Goal: Task Accomplishment & Management: Manage account settings

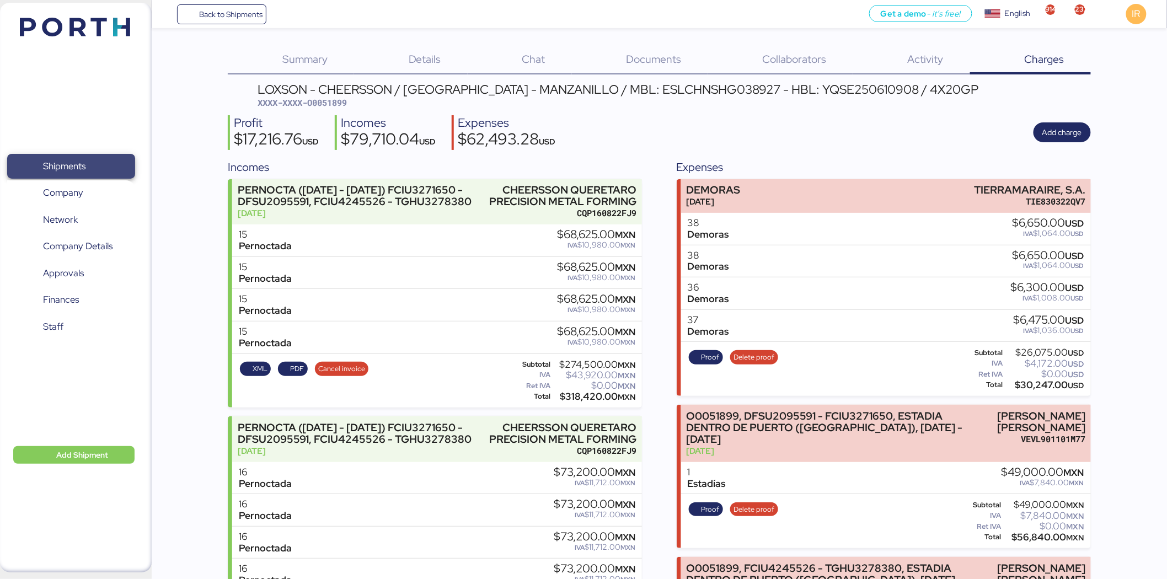
click at [83, 162] on span "Shipments" at bounding box center [64, 166] width 42 height 16
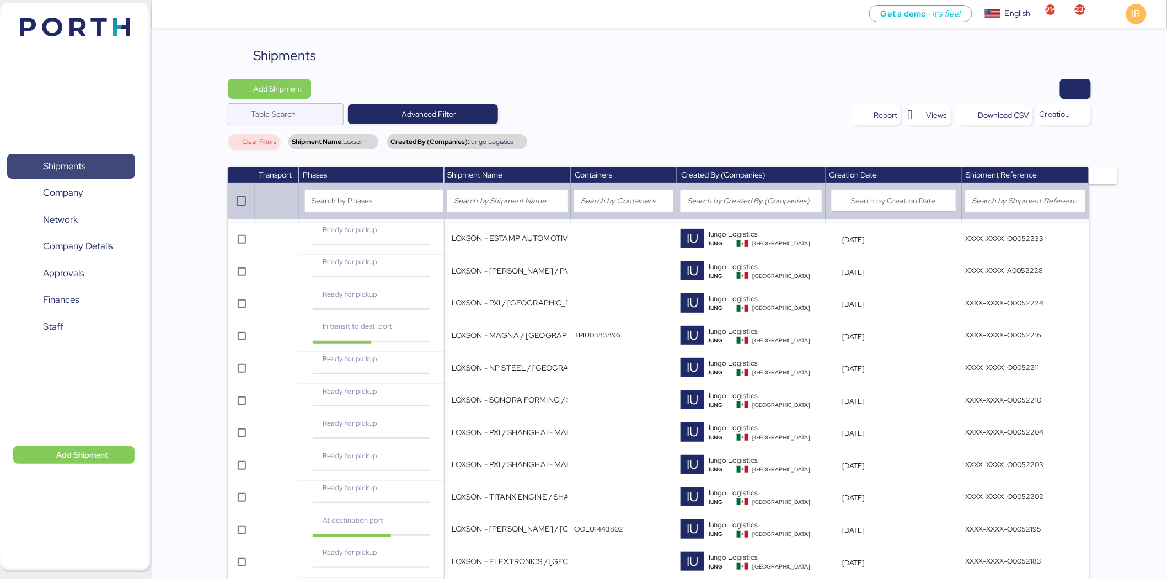
scroll to position [1242, 0]
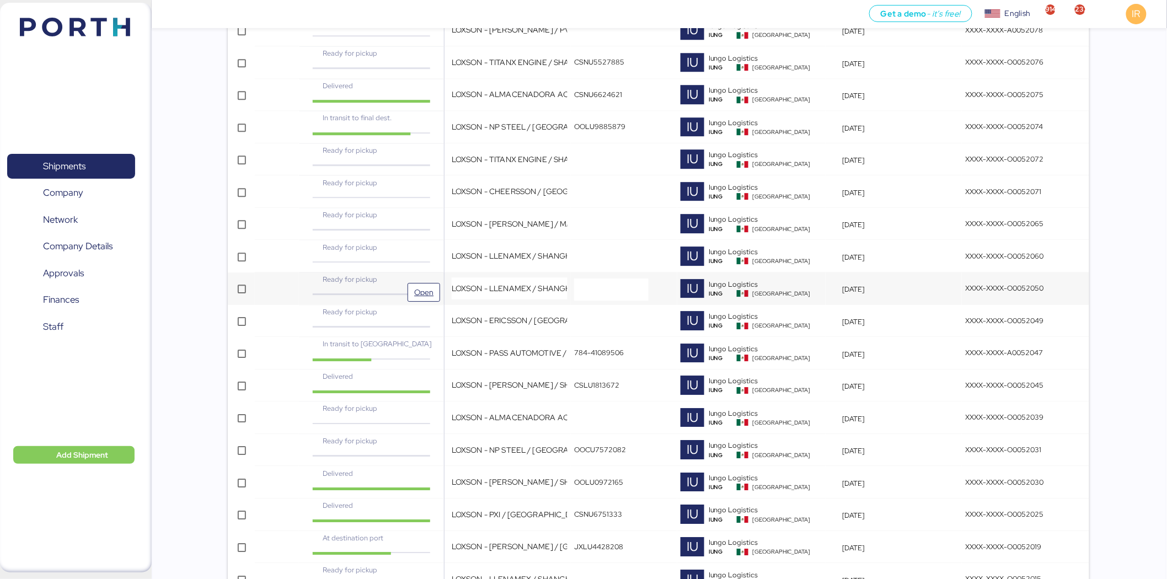
click at [416, 278] on div "Ready for pickup" at bounding box center [371, 279] width 120 height 10
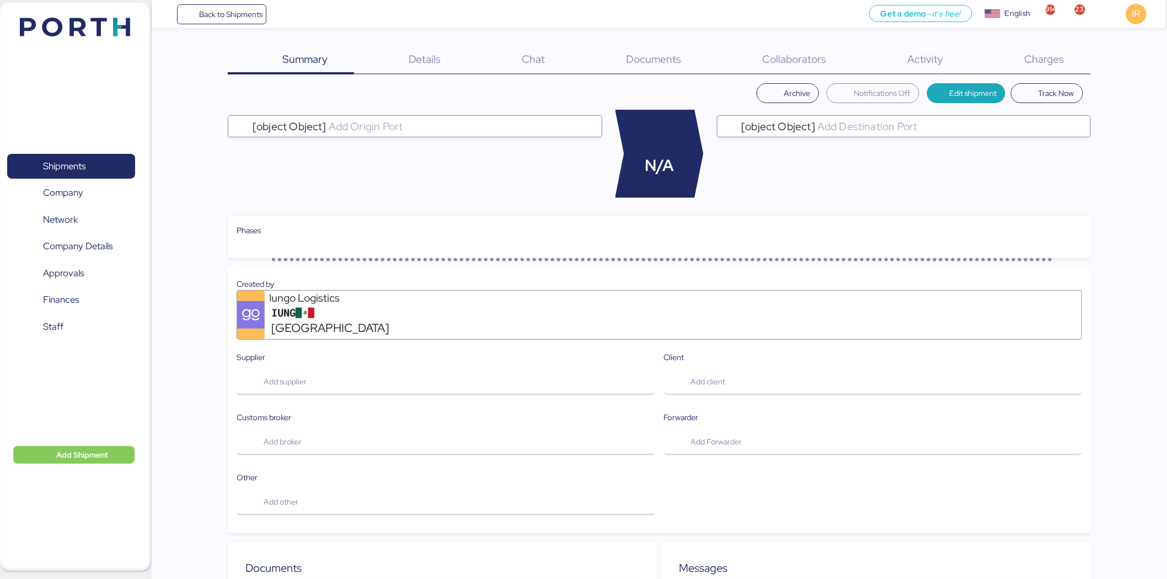
click at [1067, 53] on div "Charges 0" at bounding box center [1030, 60] width 121 height 29
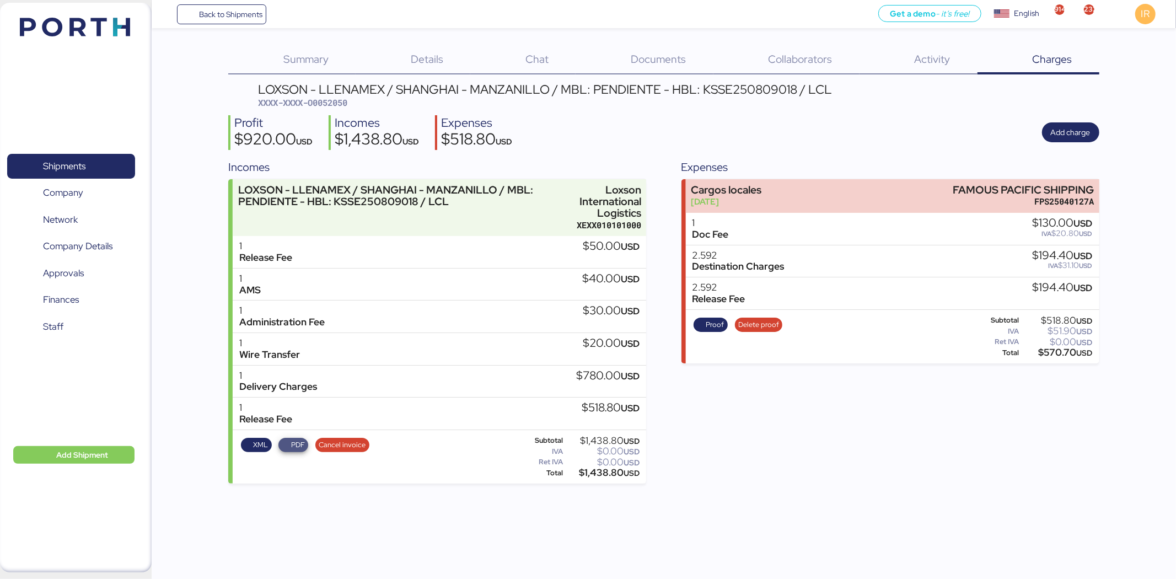
click at [293, 441] on span "PDF" at bounding box center [298, 445] width 14 height 12
click at [206, 24] on span "Back to Shipments" at bounding box center [222, 14] width 82 height 20
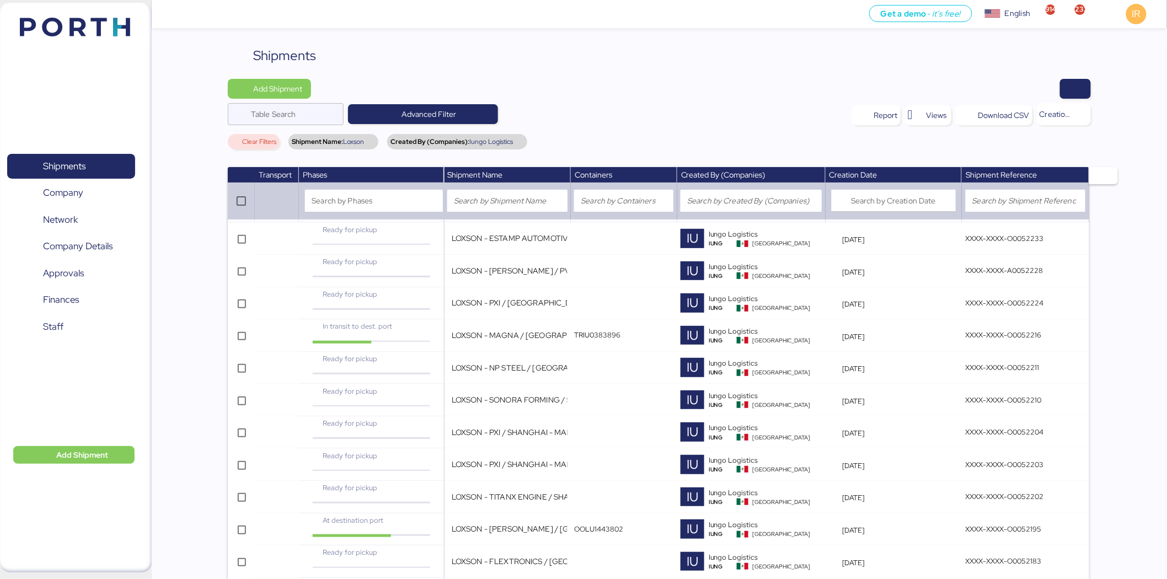
scroll to position [1177, 0]
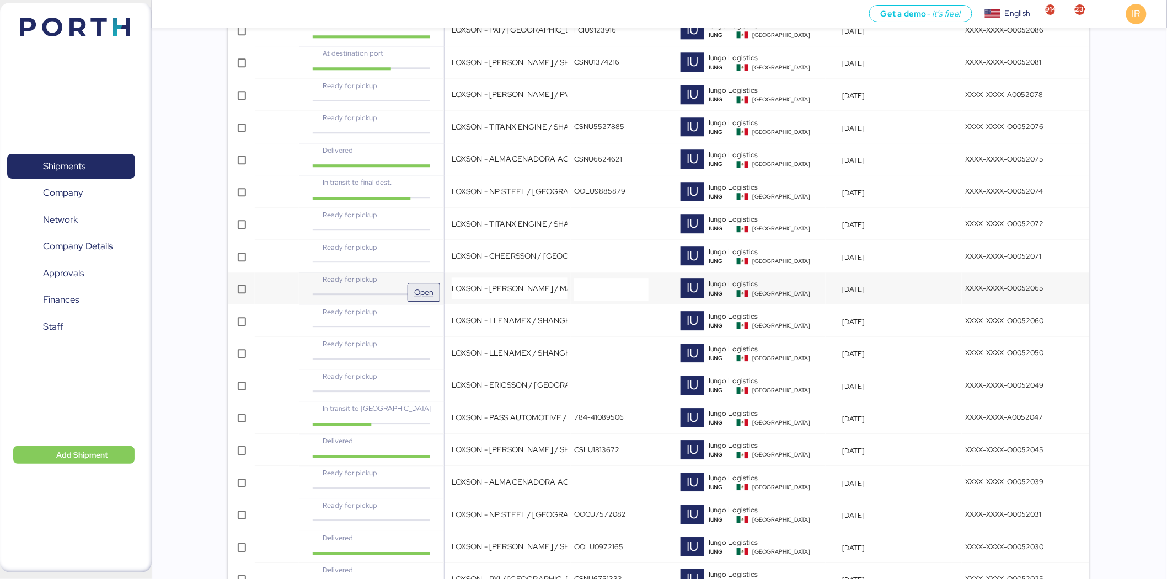
click at [422, 285] on span "Open" at bounding box center [424, 292] width 24 height 18
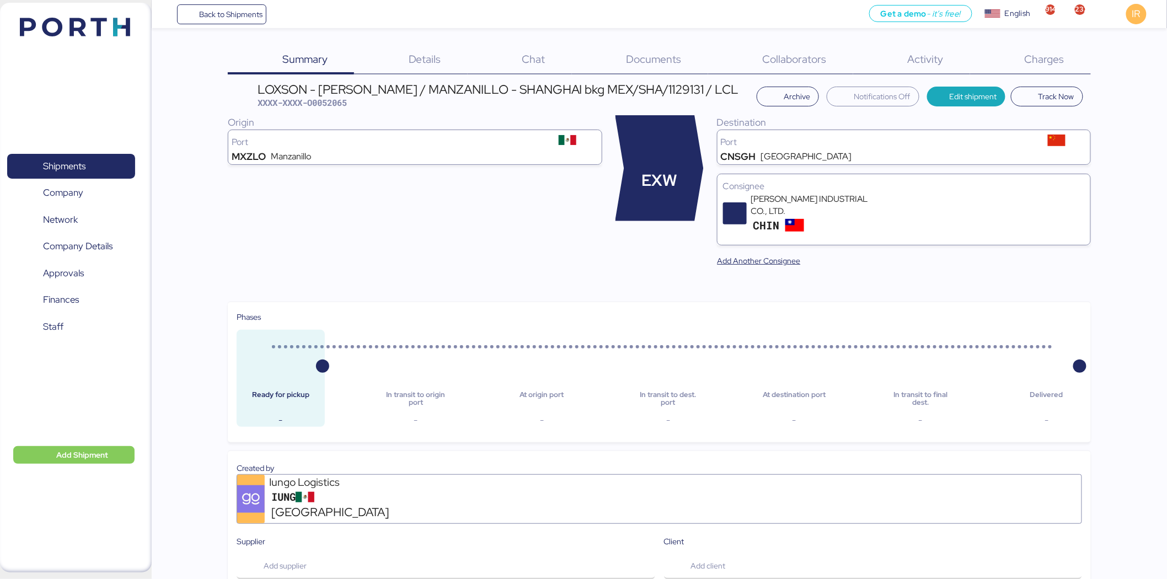
click at [1030, 56] on span "Charges" at bounding box center [1045, 59] width 40 height 14
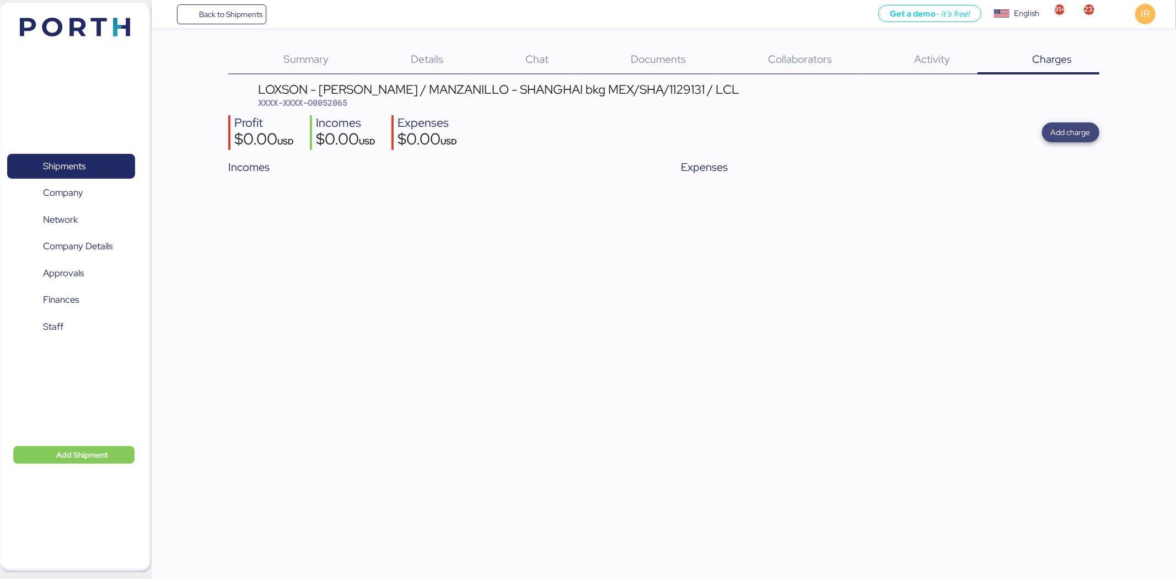
click at [1061, 126] on span "Add charge" at bounding box center [1071, 132] width 40 height 13
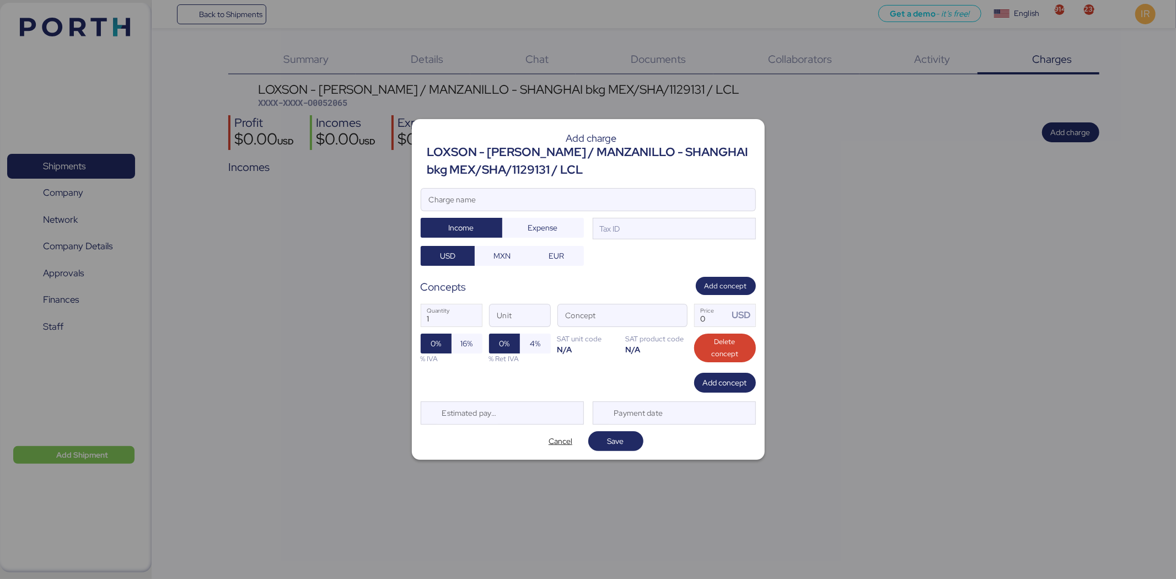
click at [635, 154] on div "LOXSON - [PERSON_NAME] / MANZANILLO - SHANGHAI bkg MEX/SHA/1129131 / LCL" at bounding box center [591, 161] width 329 height 36
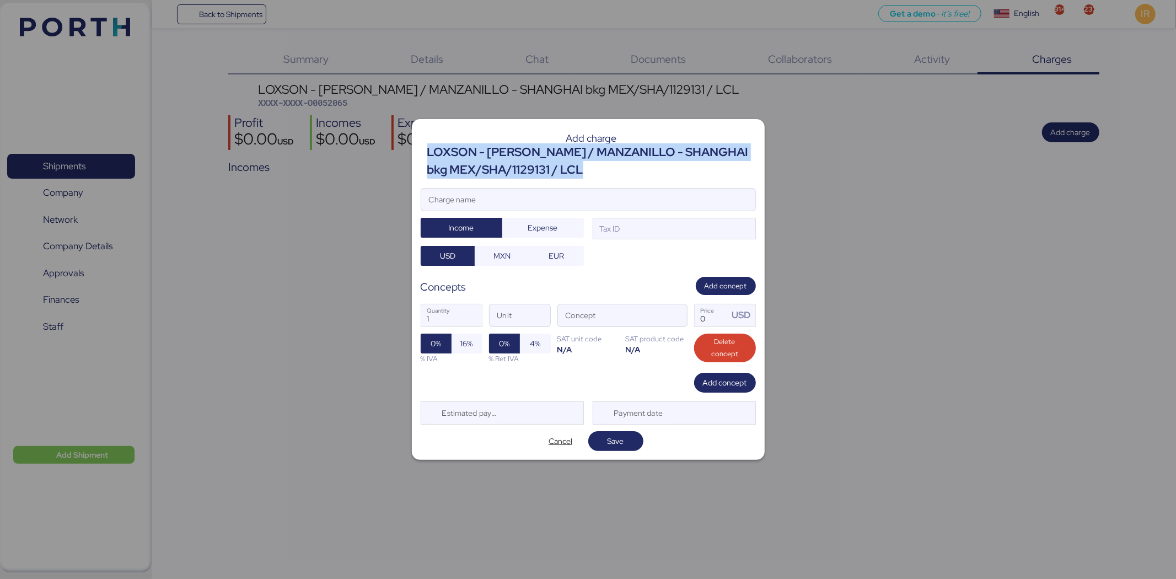
click at [635, 154] on div "LOXSON - [PERSON_NAME] / MANZANILLO - SHANGHAI bkg MEX/SHA/1129131 / LCL" at bounding box center [591, 161] width 329 height 36
copy div "LOXSON - [PERSON_NAME] / MANZANILLO - SHANGHAI bkg MEX/SHA/1129131 / LCL"
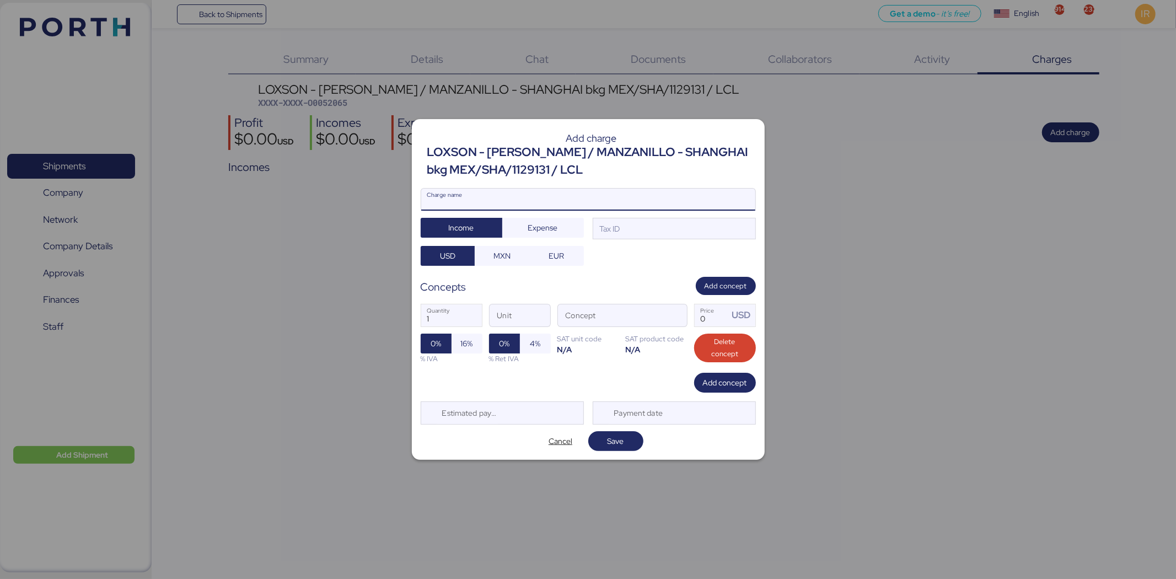
paste input "LOXSON - [PERSON_NAME] / MANZANILLO - SHANGHAI bkg MEX/SHA/1129131 / LCL"
click at [563, 202] on input "LOXSON - [PERSON_NAME] / MANZANILLO - SHANGHAI bkg MEX/SHA/1129131 / LCL" at bounding box center [588, 200] width 334 height 22
type input "LOXSON - [PERSON_NAME] / MANZANILLO - SHANGHAI bkg MEX/SHA/1129131 / LCL"
click at [647, 229] on div "Tax ID" at bounding box center [674, 229] width 163 height 22
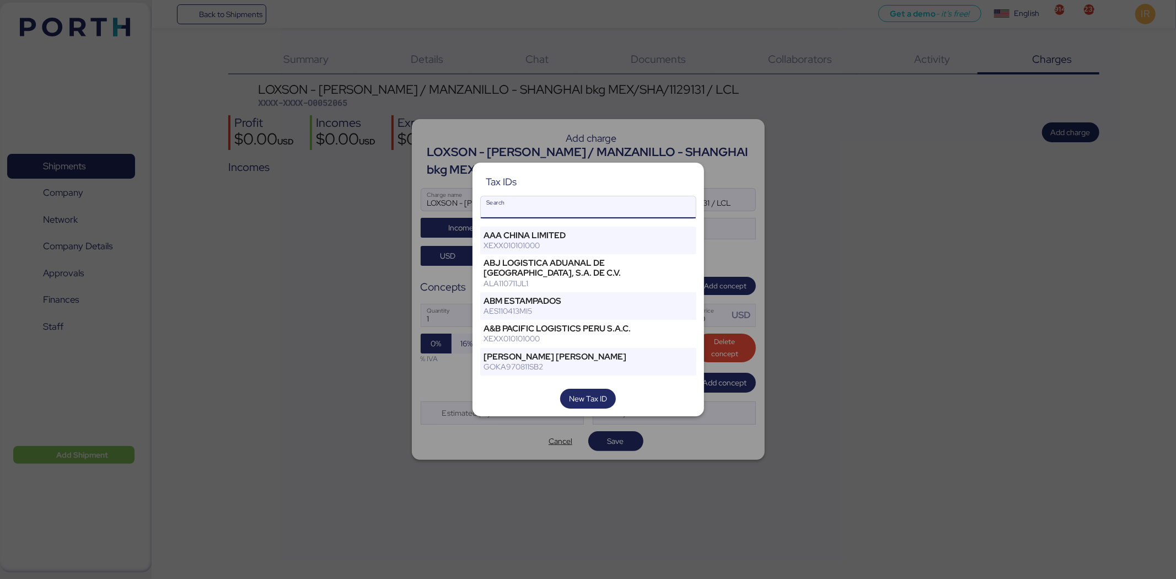
click at [535, 212] on input "Search" at bounding box center [588, 207] width 215 height 22
type input "t"
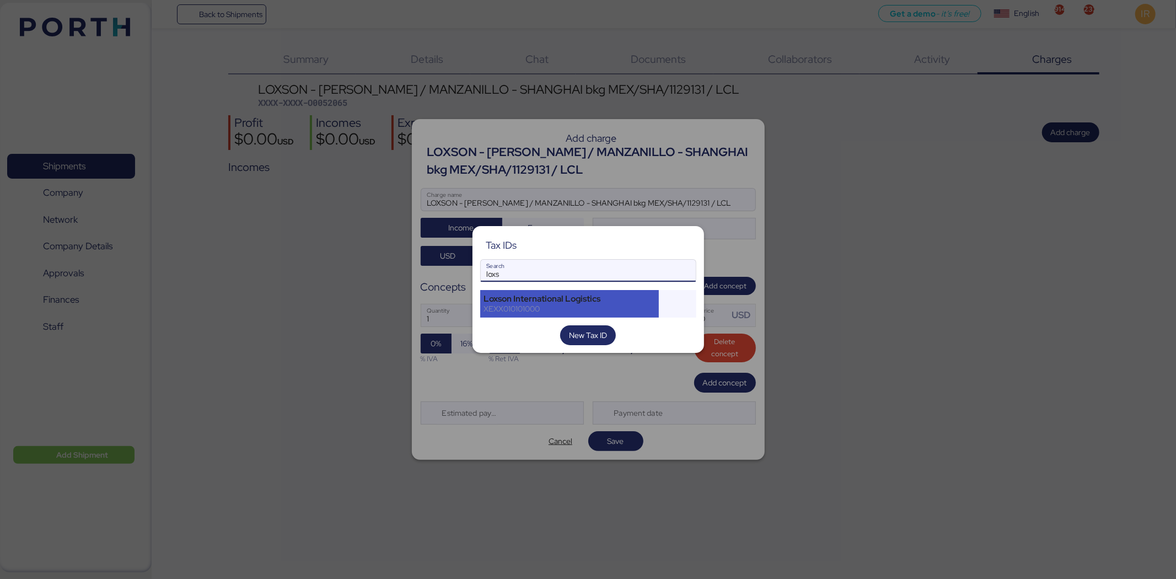
type input "loxs"
click at [517, 300] on div "Loxson International Logistics" at bounding box center [570, 299] width 172 height 10
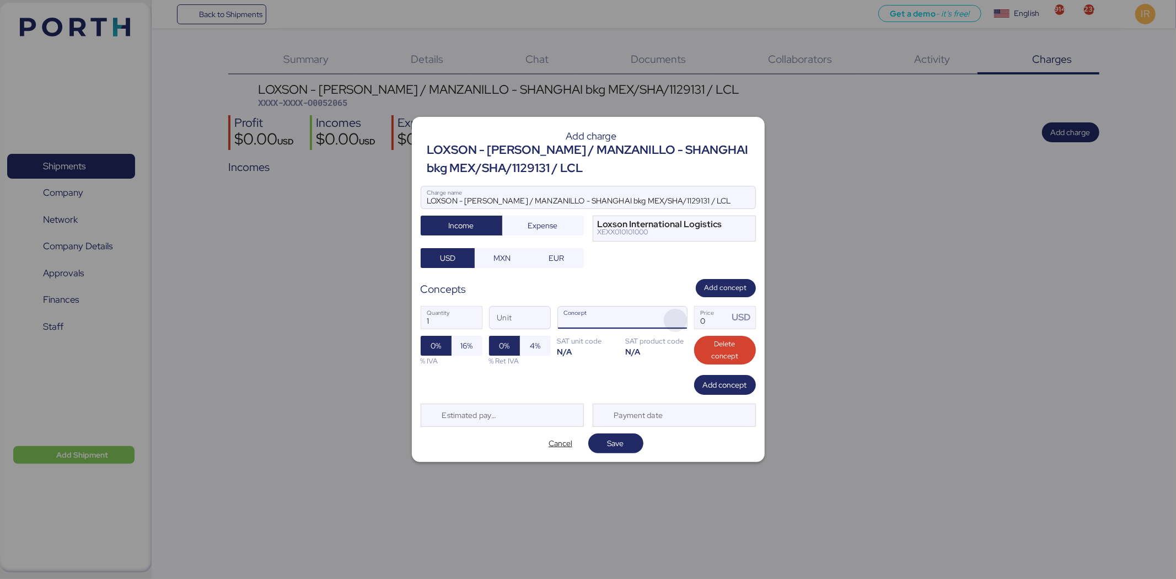
click at [673, 320] on span "button" at bounding box center [675, 320] width 23 height 23
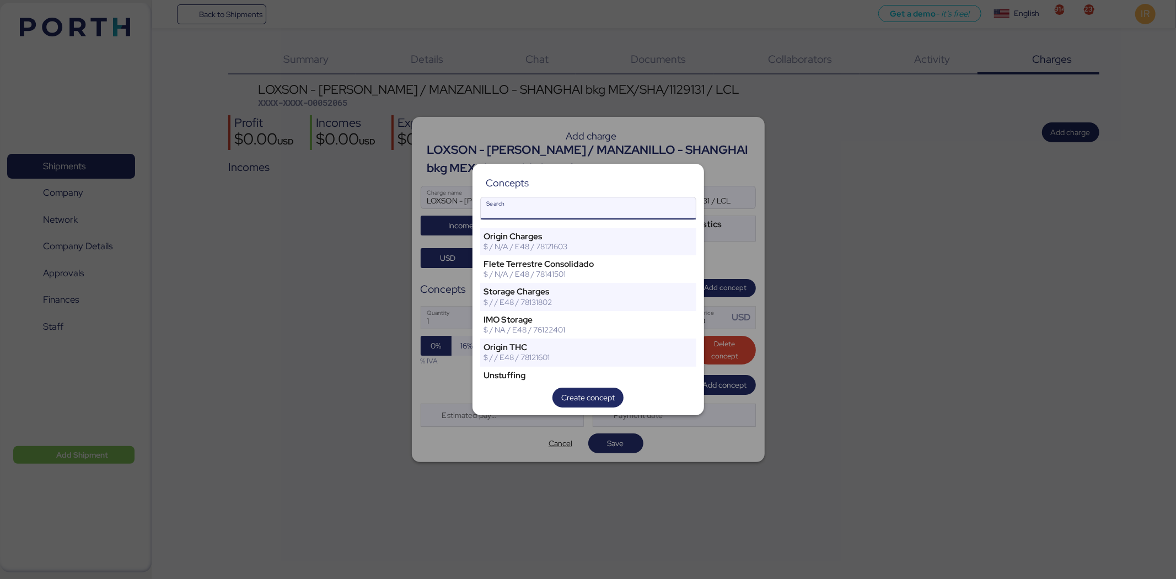
click at [652, 210] on input "Search" at bounding box center [588, 208] width 215 height 22
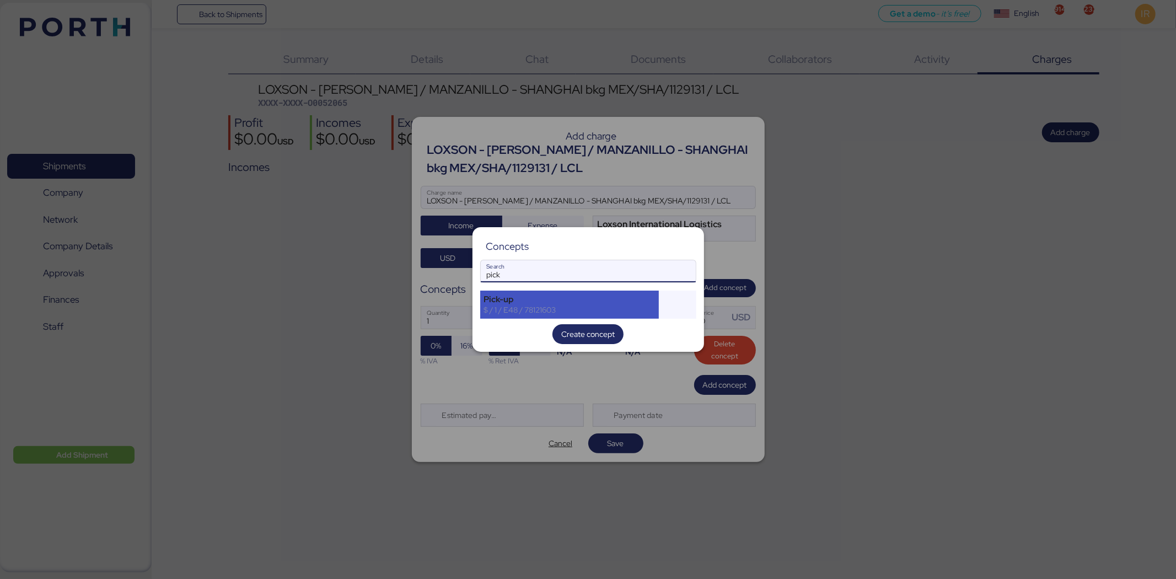
type input "pick"
click at [591, 293] on div "Pick-up $ / 1 / E48 / 78121603" at bounding box center [569, 305] width 179 height 28
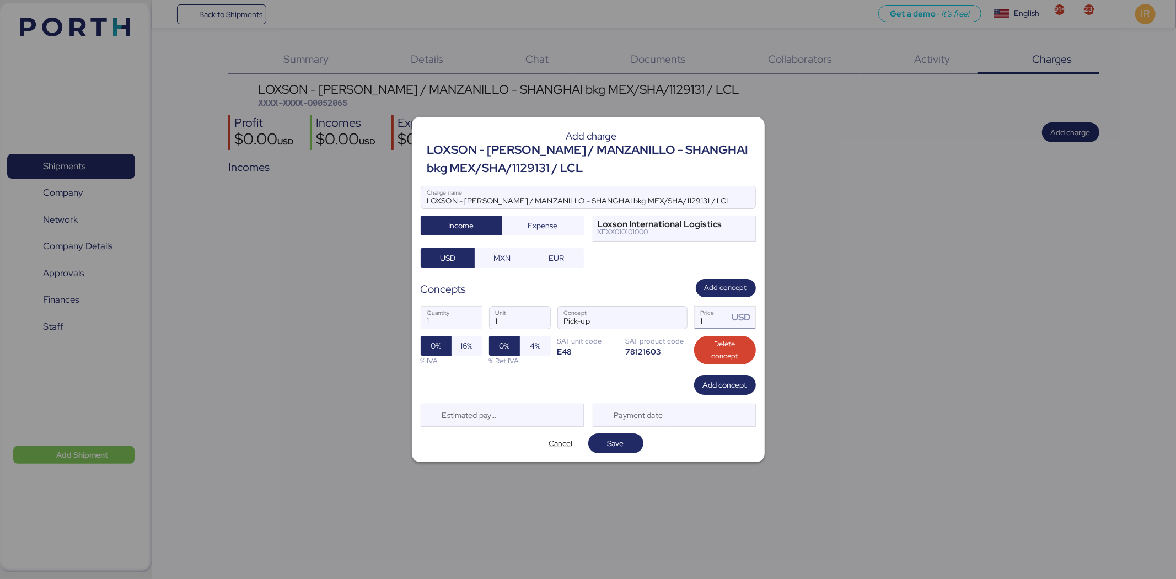
click at [702, 315] on input "1" at bounding box center [712, 318] width 34 height 22
type input "800"
click at [732, 387] on span "Add concept" at bounding box center [725, 384] width 44 height 13
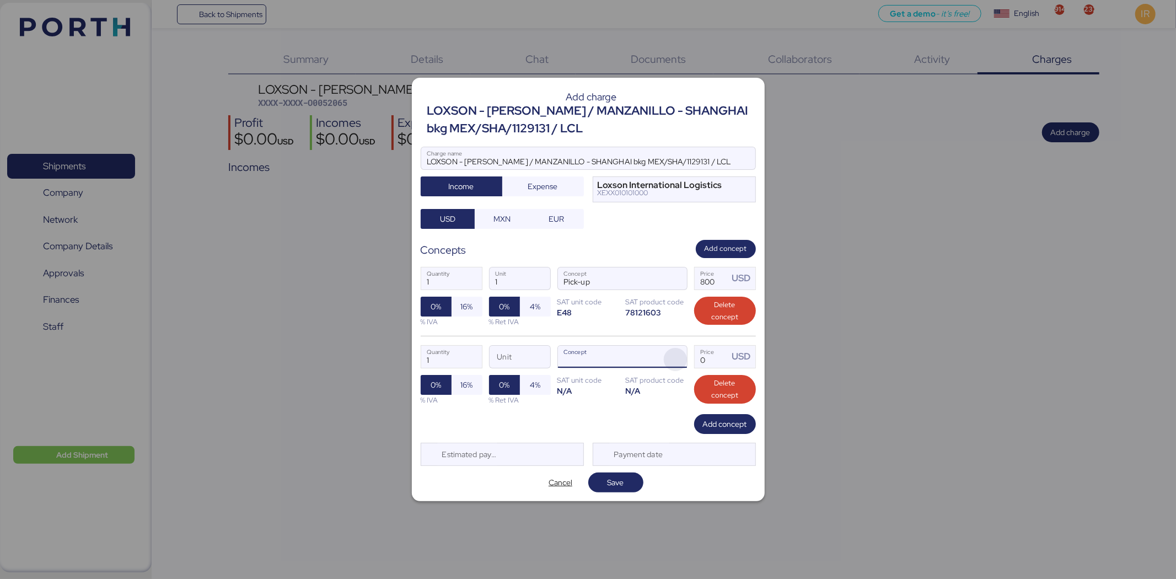
click at [686, 357] on span "button" at bounding box center [675, 359] width 23 height 23
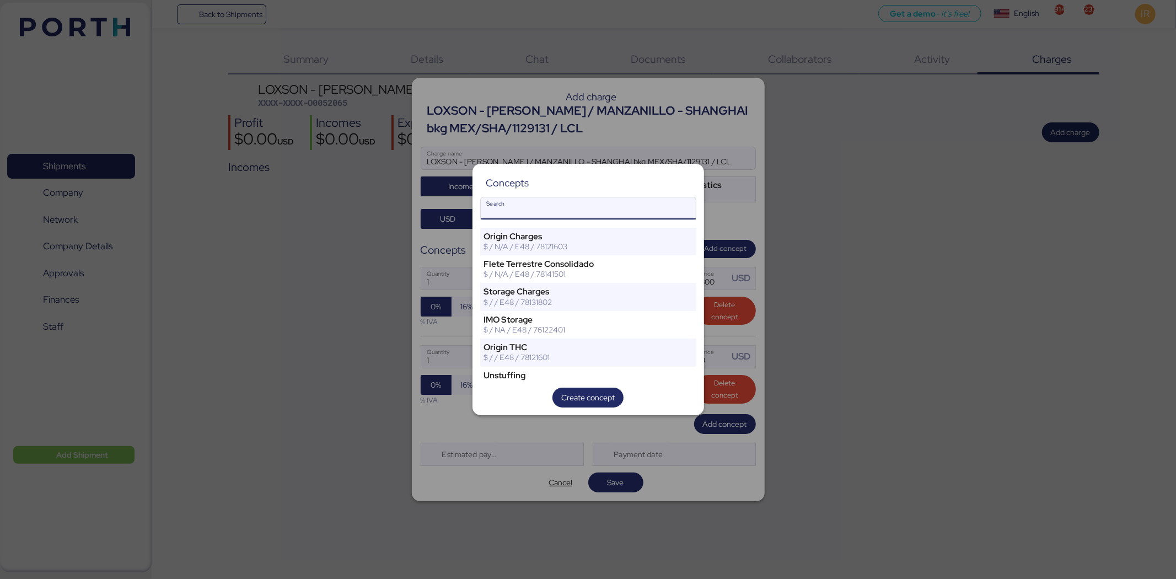
click at [588, 202] on input "Search" at bounding box center [588, 208] width 215 height 22
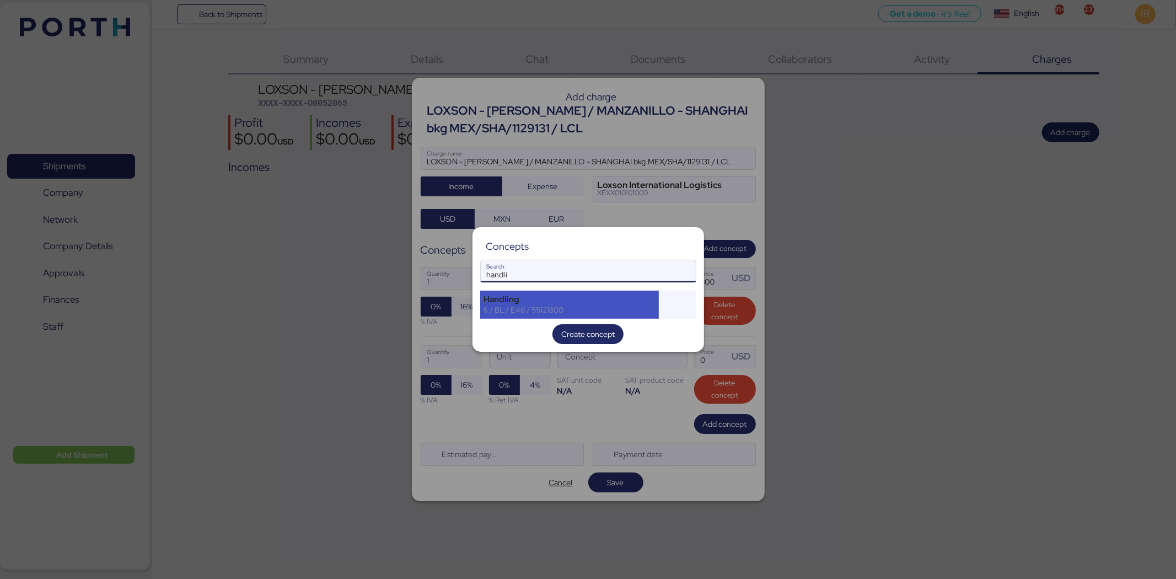
type input "handli"
click at [499, 315] on div "Handling $ / BL / E48 / 55121800" at bounding box center [569, 305] width 179 height 28
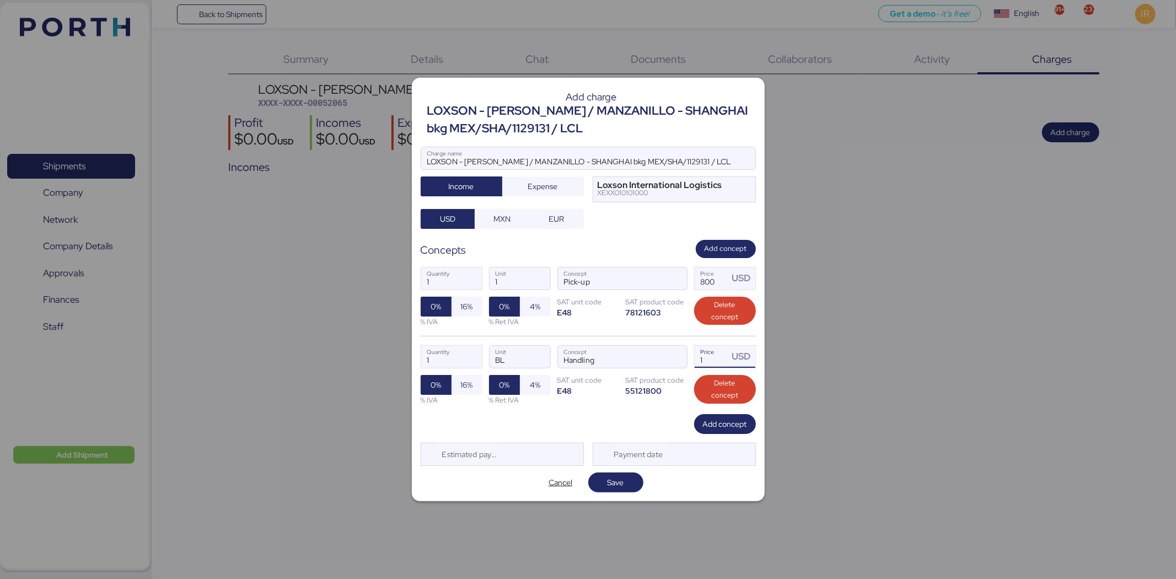
click at [705, 356] on input "1" at bounding box center [712, 357] width 34 height 22
type input "60"
click at [729, 422] on span "Add concept" at bounding box center [725, 423] width 44 height 13
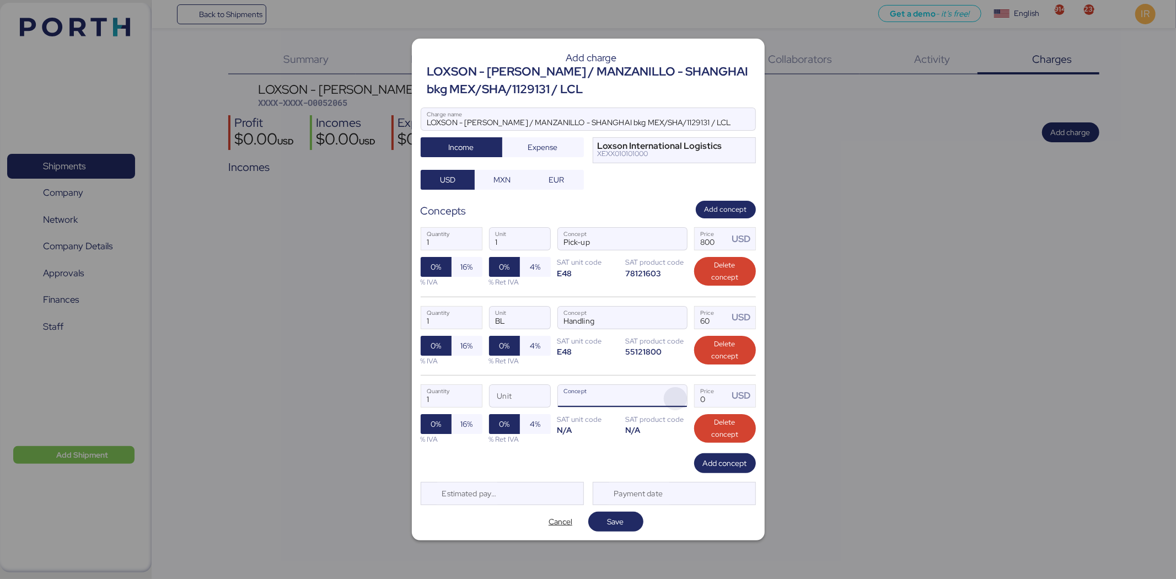
click at [668, 392] on span "button" at bounding box center [675, 398] width 23 height 23
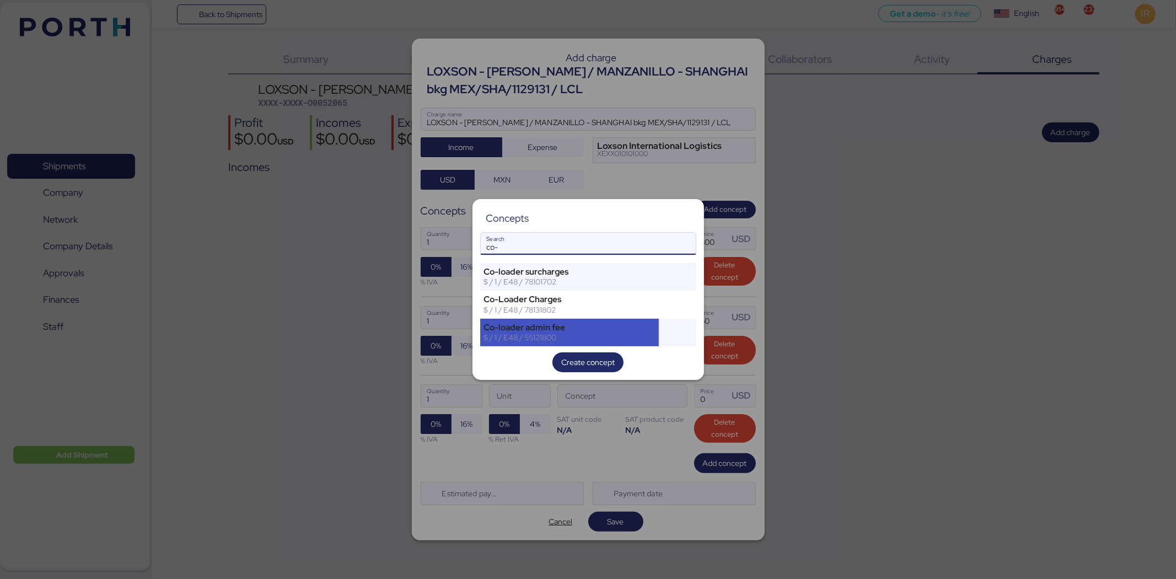
type input "co-"
click at [593, 331] on div "Co-loader admin fee" at bounding box center [570, 328] width 172 height 10
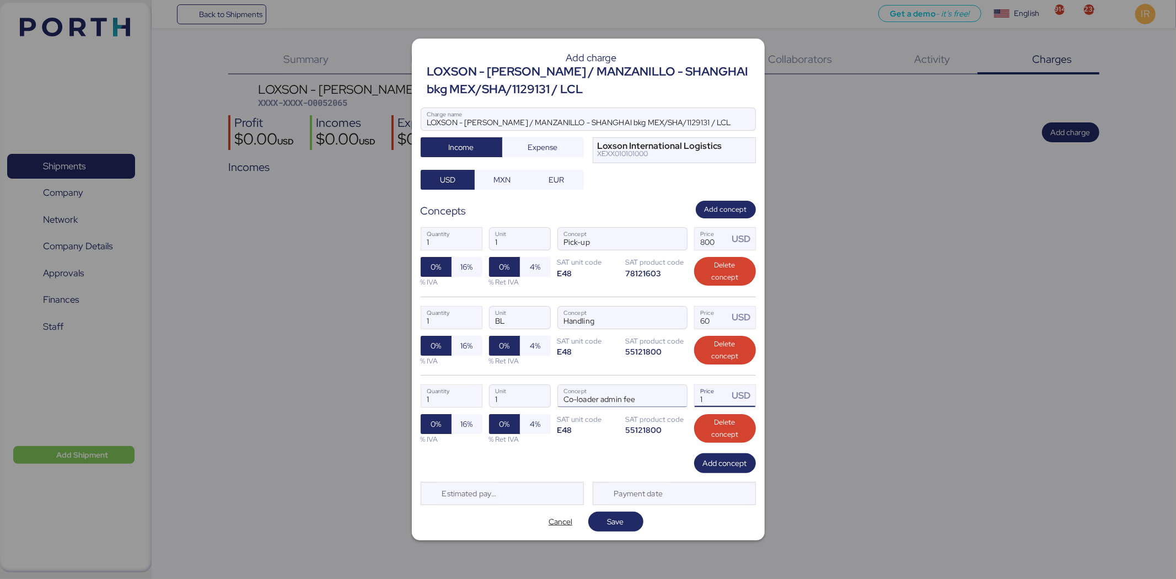
drag, startPoint x: 713, startPoint y: 398, endPoint x: 663, endPoint y: 393, distance: 49.8
click at [663, 393] on div "1 Quantity 1 Unit Co-loader admin fee Concept 1 Price USD 0% 16% % IVA 0% 4% % …" at bounding box center [588, 414] width 335 height 78
type input "80"
click at [732, 461] on span "Add concept" at bounding box center [725, 463] width 44 height 13
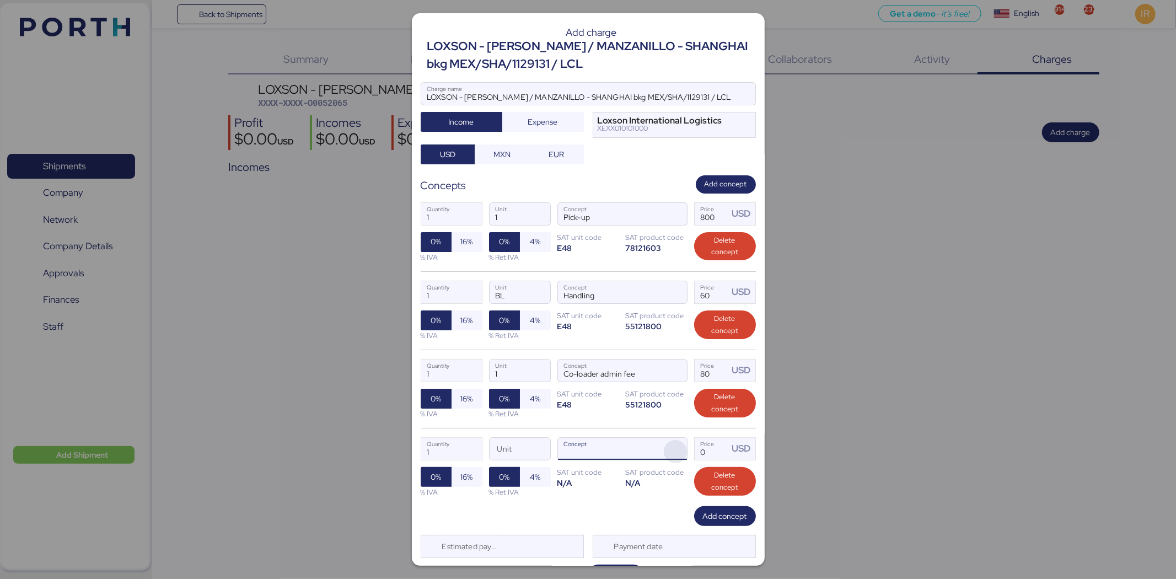
click at [666, 445] on span "button" at bounding box center [675, 451] width 23 height 23
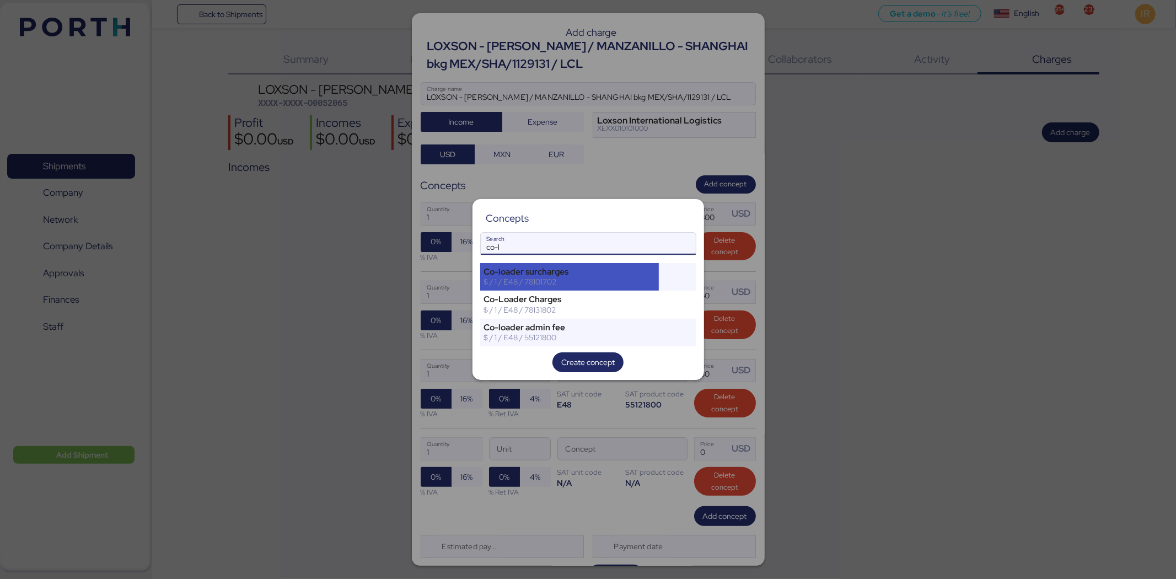
type input "co-l"
click at [530, 277] on div "$ / 1 / E48 / 78101702" at bounding box center [570, 282] width 172 height 10
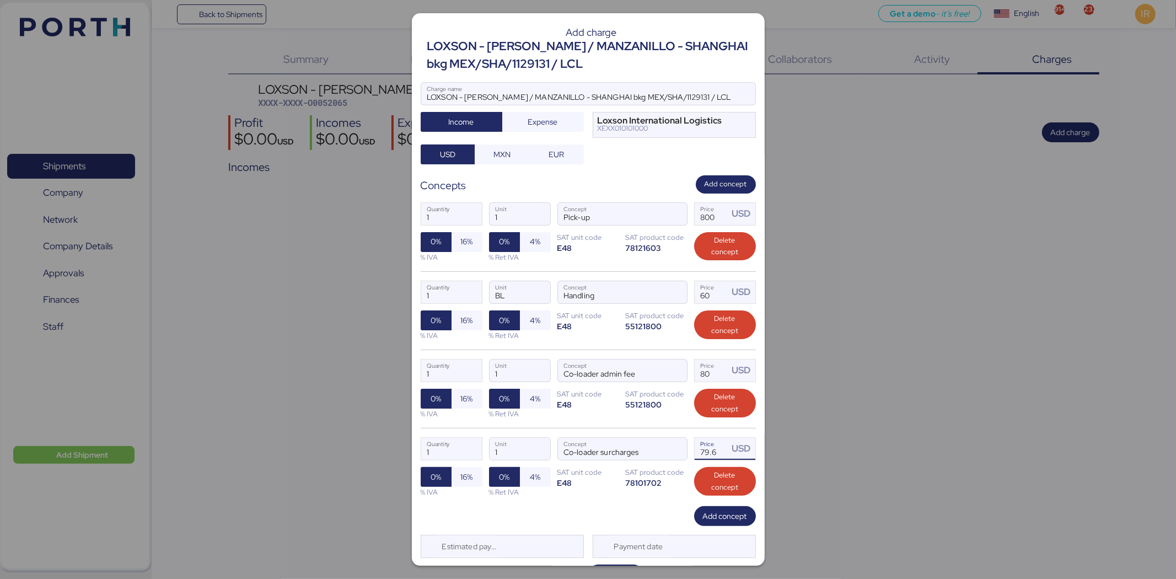
click at [708, 454] on input "79.6" at bounding box center [712, 449] width 34 height 22
click at [699, 450] on input "79.6" at bounding box center [712, 449] width 34 height 22
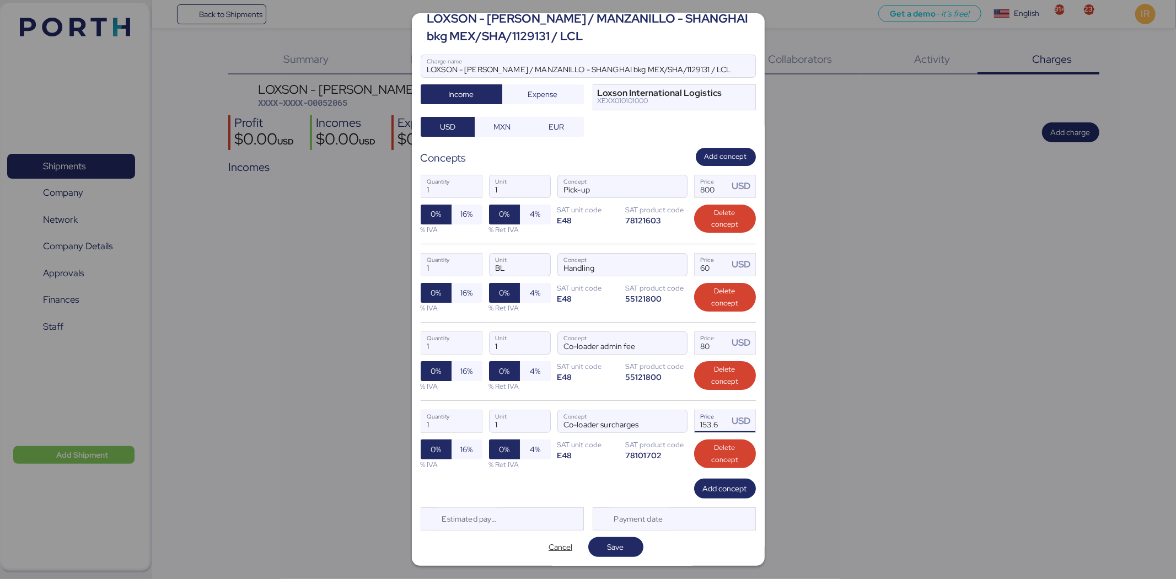
scroll to position [29, 0]
type input "153.6"
click at [710, 486] on span "Add concept" at bounding box center [725, 488] width 44 height 13
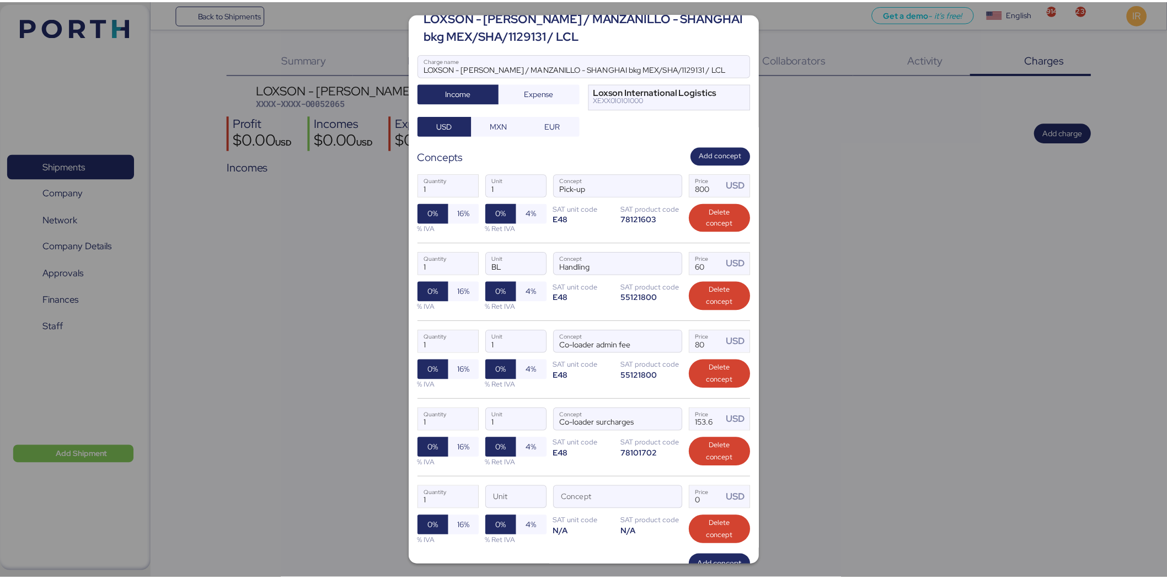
scroll to position [107, 0]
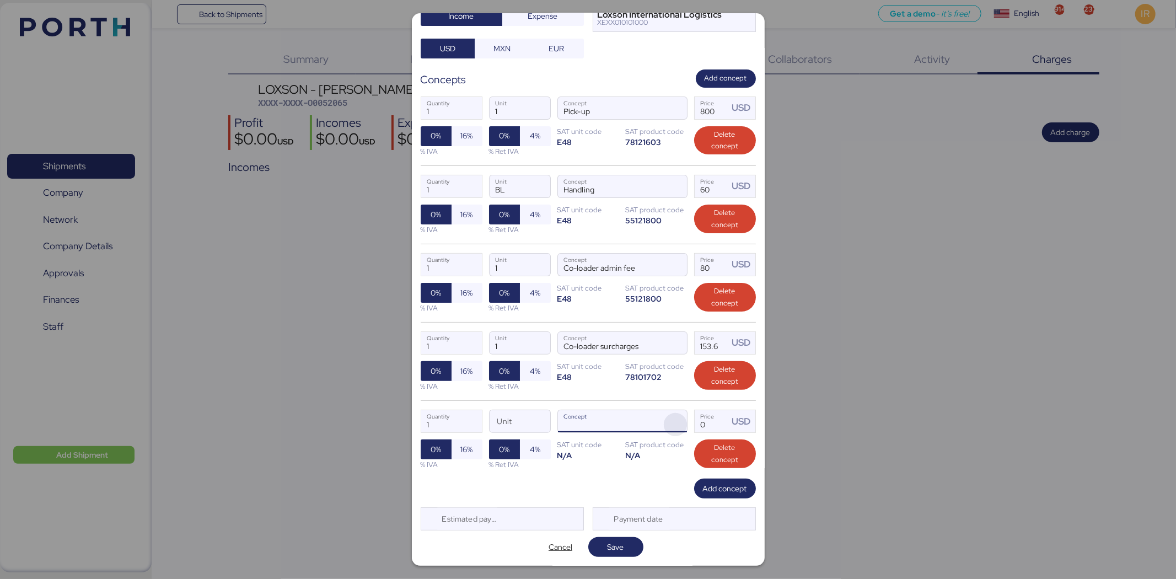
click at [670, 422] on span "button" at bounding box center [675, 424] width 23 height 23
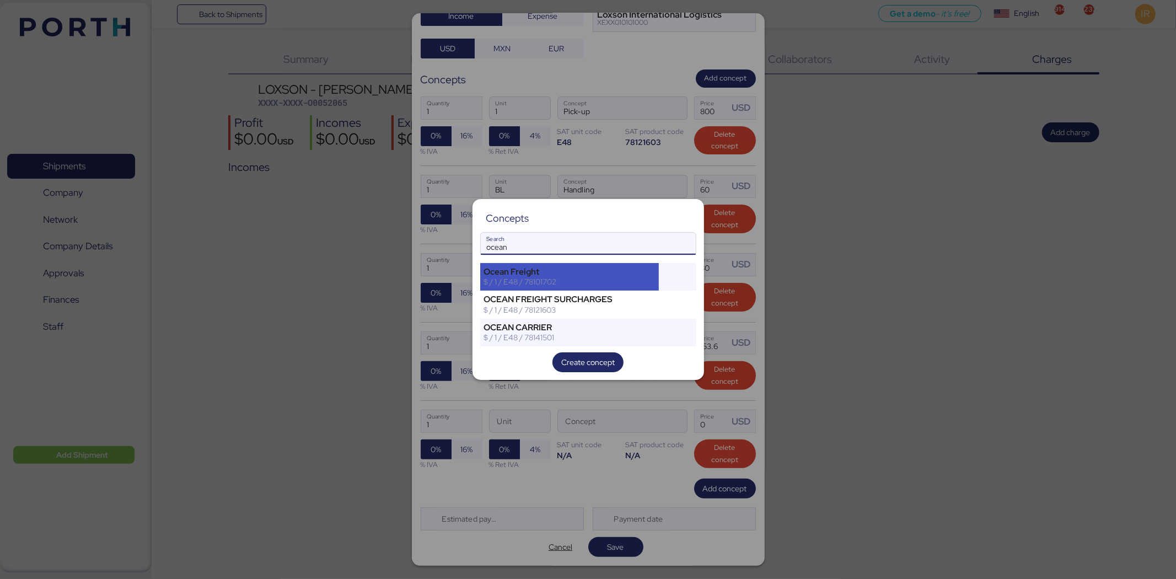
type input "ocean"
click at [569, 273] on div "Ocean Freight" at bounding box center [570, 272] width 172 height 10
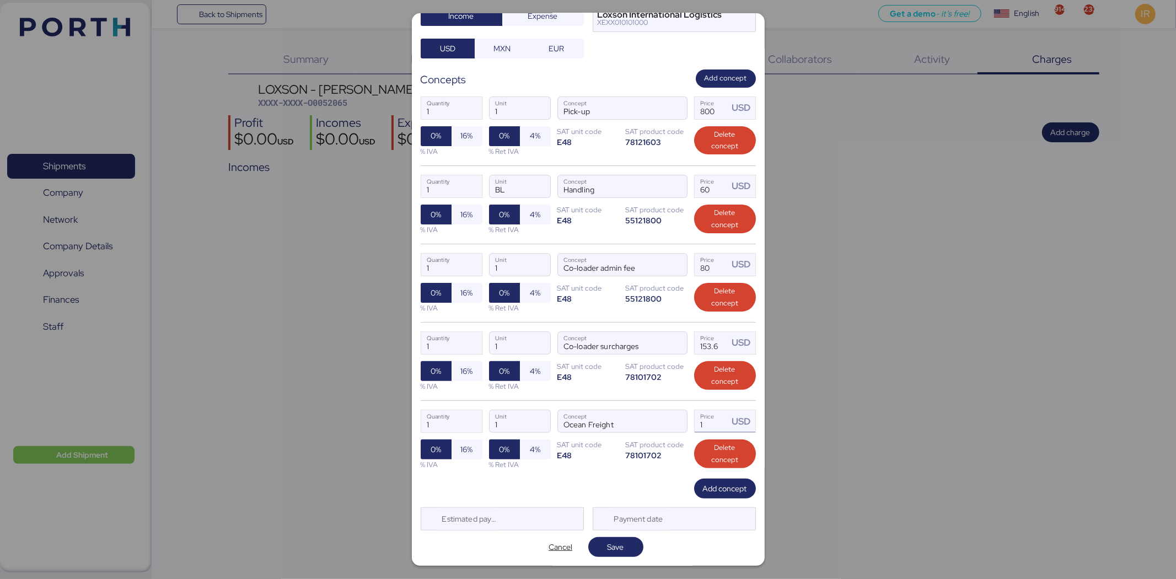
click at [704, 420] on input "1" at bounding box center [712, 421] width 34 height 22
type input "38.4"
click at [611, 547] on span "Save" at bounding box center [616, 546] width 17 height 13
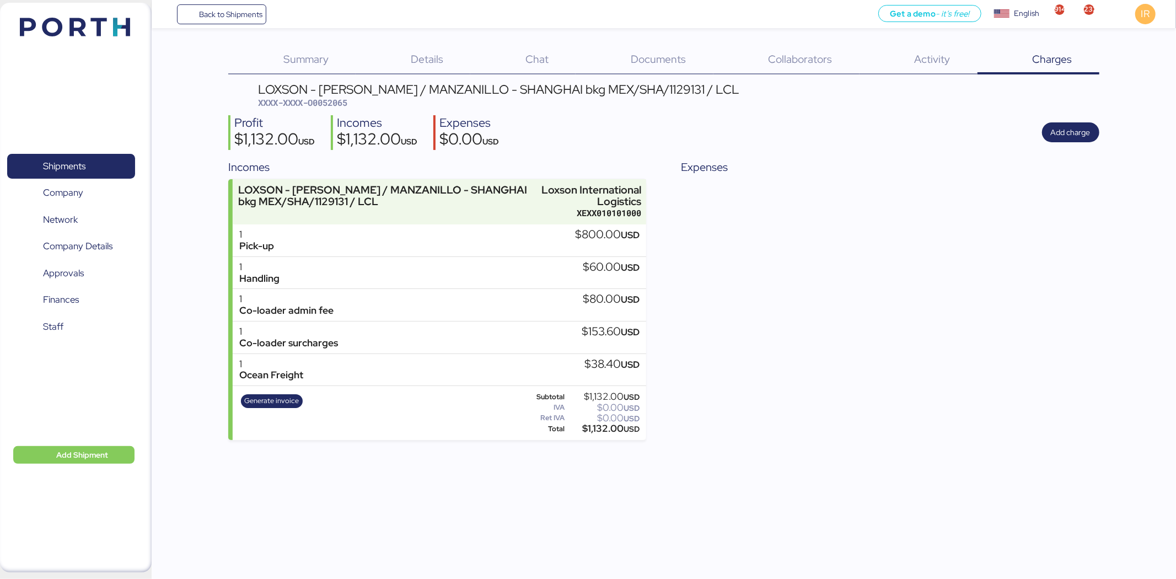
click at [327, 101] on span "XXXX-XXXX-O0052065" at bounding box center [302, 102] width 89 height 11
copy span "O0052065"
click at [320, 100] on span "XXXX-XXXX-O0052065" at bounding box center [302, 102] width 89 height 11
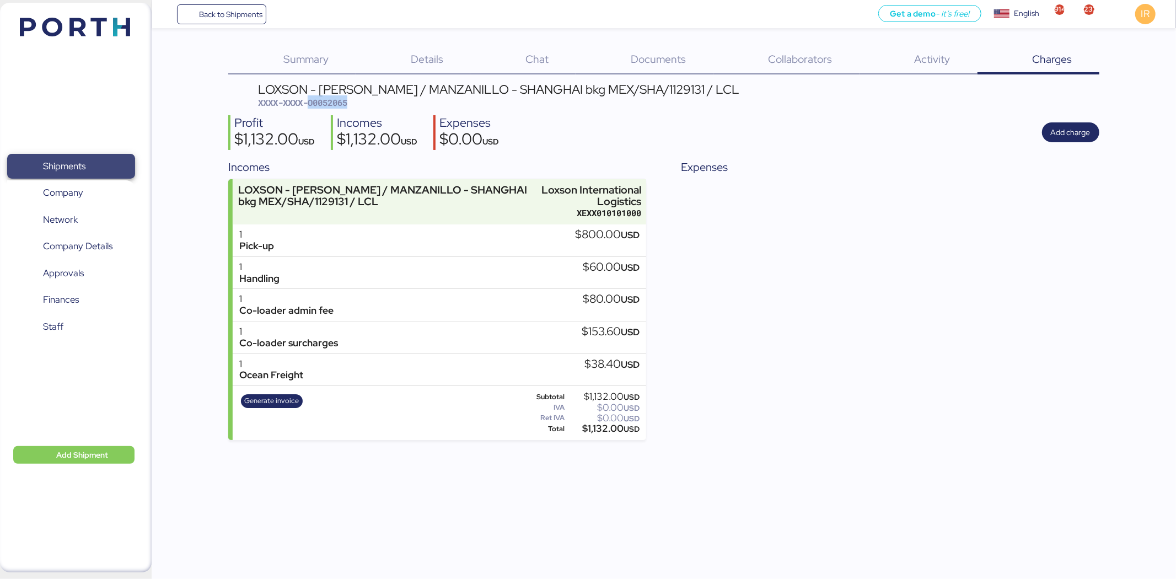
click at [73, 167] on span "Shipments" at bounding box center [64, 166] width 42 height 16
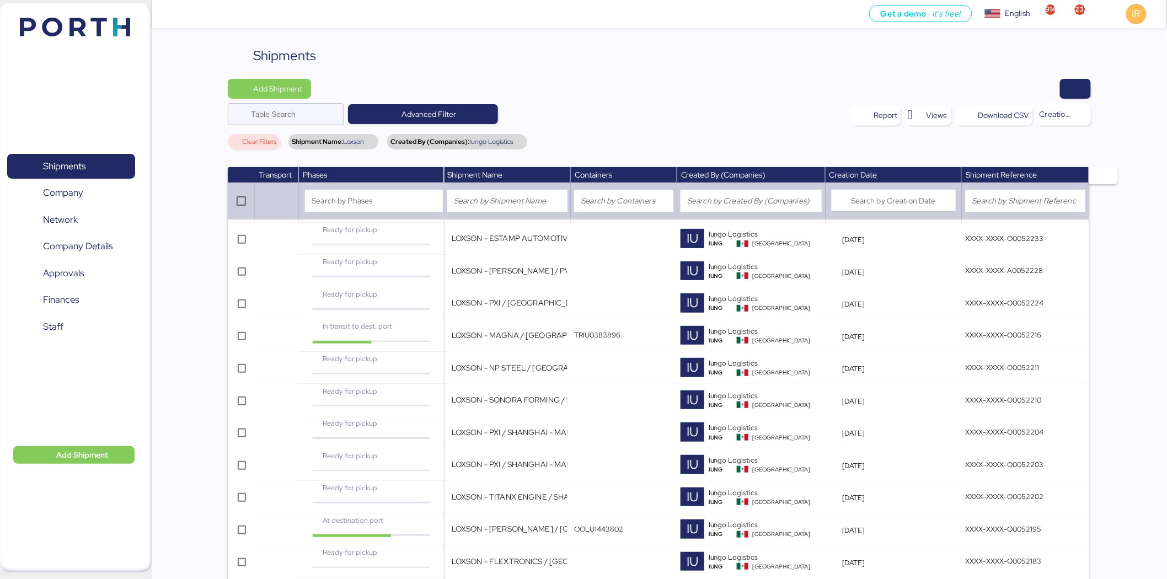
scroll to position [304, 0]
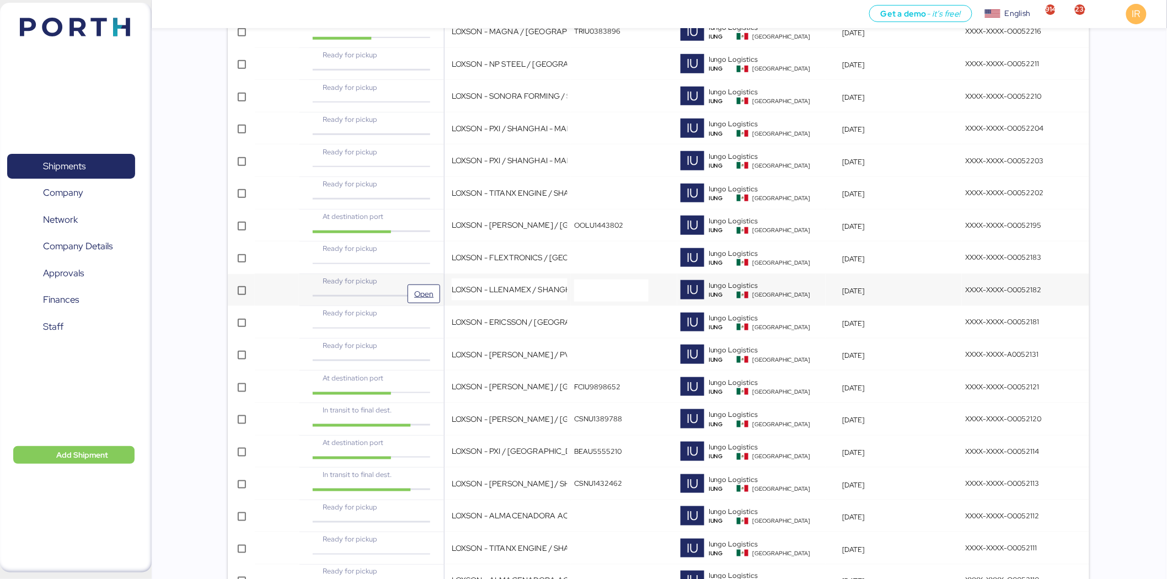
click at [425, 281] on div "Ready for pickup" at bounding box center [371, 281] width 120 height 10
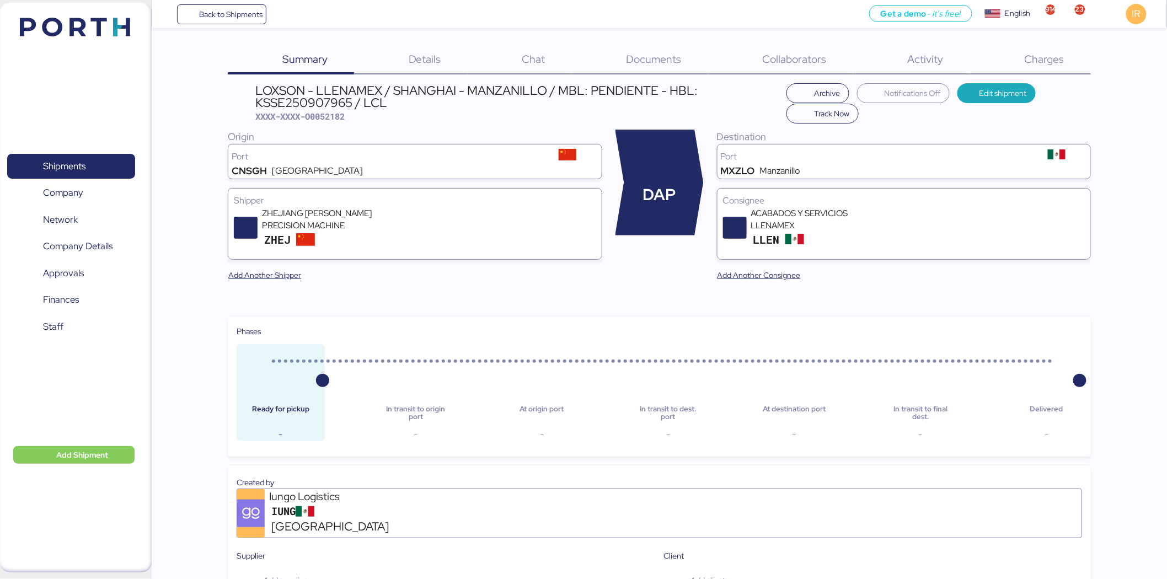
click at [1017, 54] on div "Charges 0" at bounding box center [1030, 60] width 121 height 29
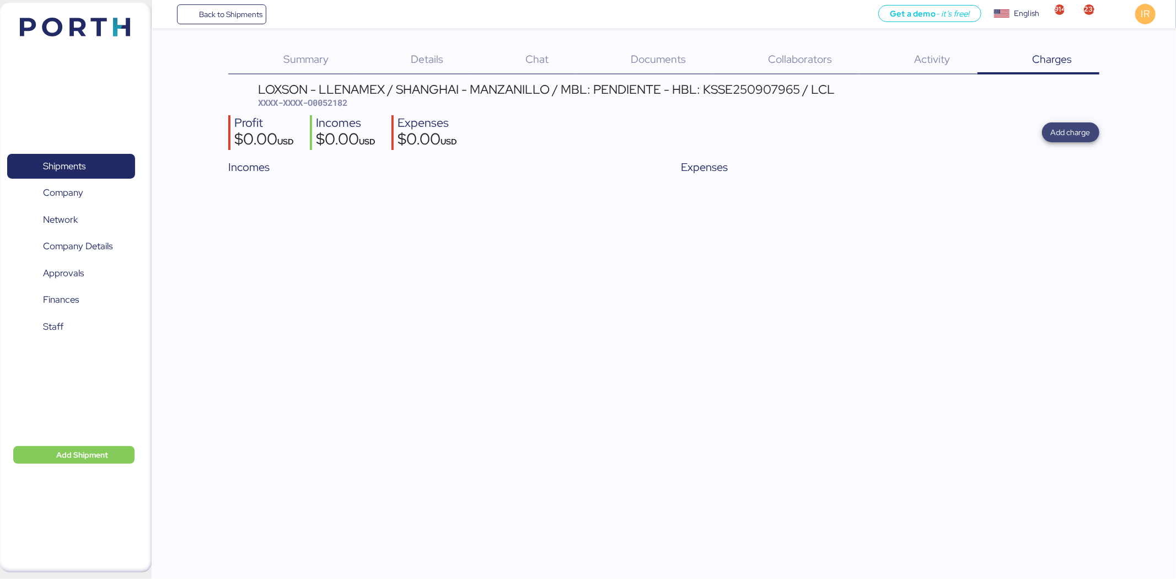
click at [1085, 140] on span "Add charge" at bounding box center [1070, 132] width 57 height 20
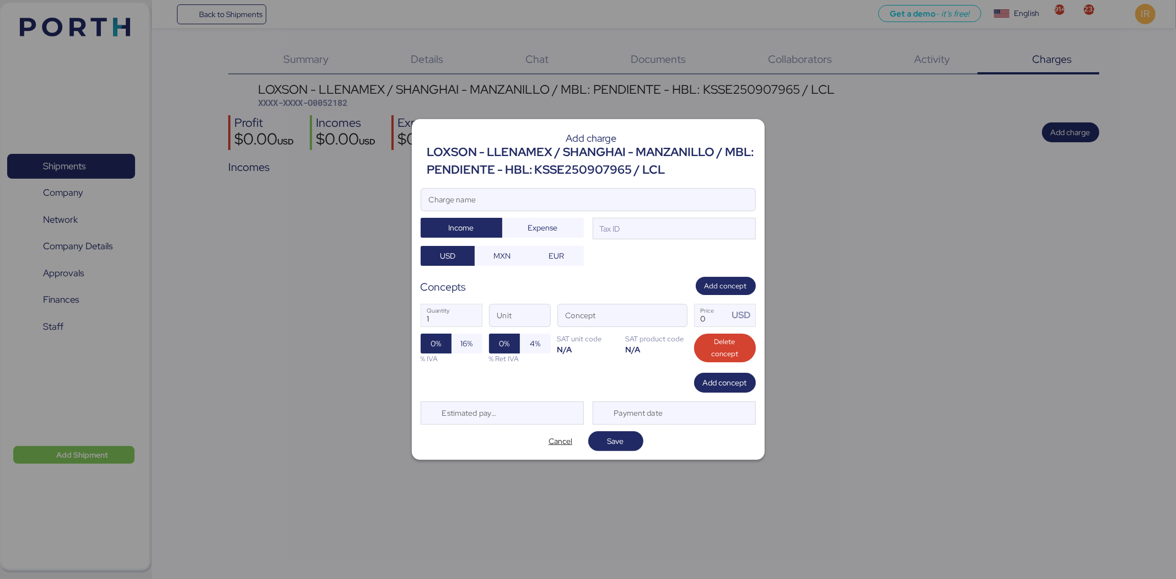
click at [634, 166] on div "LOXSON - LLENAMEX / SHANGHAI - MANZANILLO / MBL: PENDIENTE - HBL: KSSE250907965…" at bounding box center [591, 161] width 329 height 36
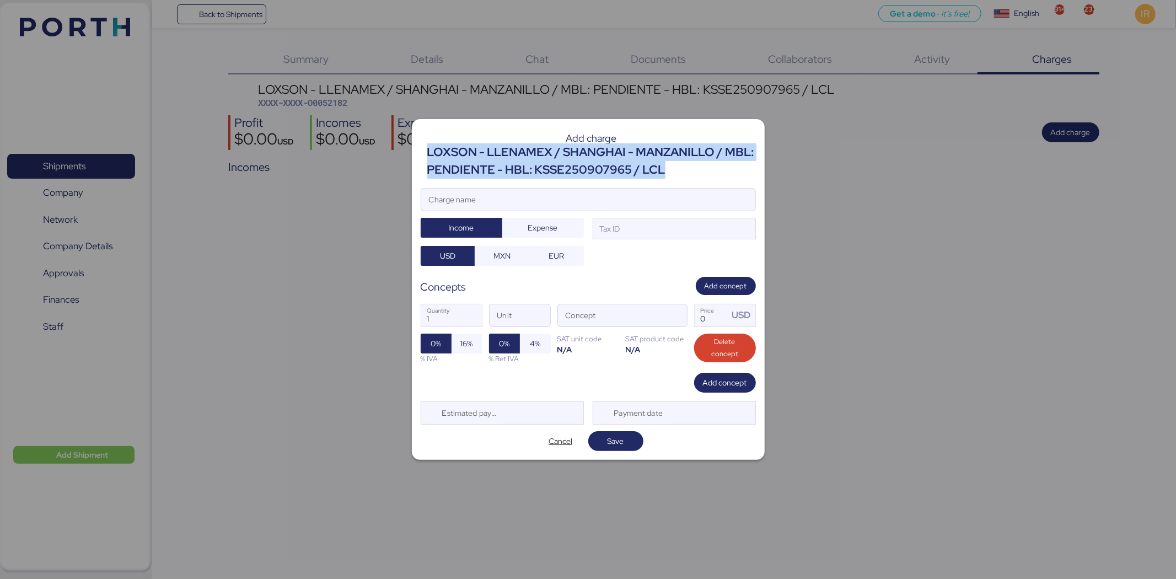
click at [634, 166] on div "LOXSON - LLENAMEX / SHANGHAI - MANZANILLO / MBL: PENDIENTE - HBL: KSSE250907965…" at bounding box center [591, 161] width 329 height 36
copy div "LOXSON - LLENAMEX / SHANGHAI - MANZANILLO / MBL: PENDIENTE - HBL: KSSE250907965…"
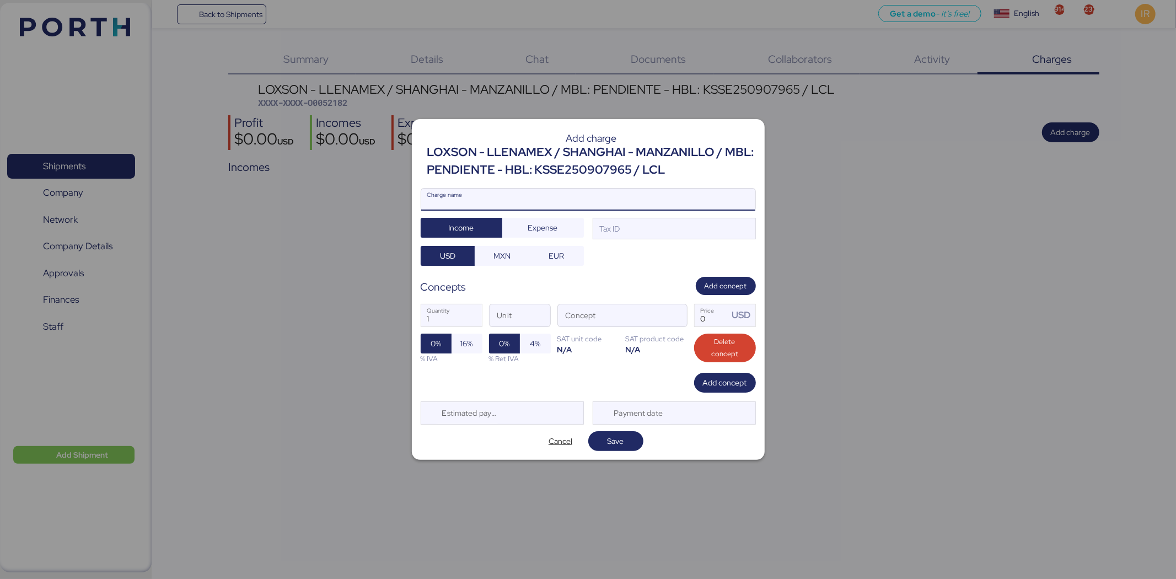
click at [569, 199] on input "Charge name" at bounding box center [588, 200] width 334 height 22
paste input "LOXSON - LLENAMEX / SHANGHAI - MANZANILLO / MBL: PENDIENTE - HBL: KSSE250907965…"
click at [629, 204] on input "LOXSON - LLENAMEX / SHANGHAI - MANZANILLO / MBL: PENDIENTE - HBL: KSSE250907965…" at bounding box center [588, 200] width 334 height 22
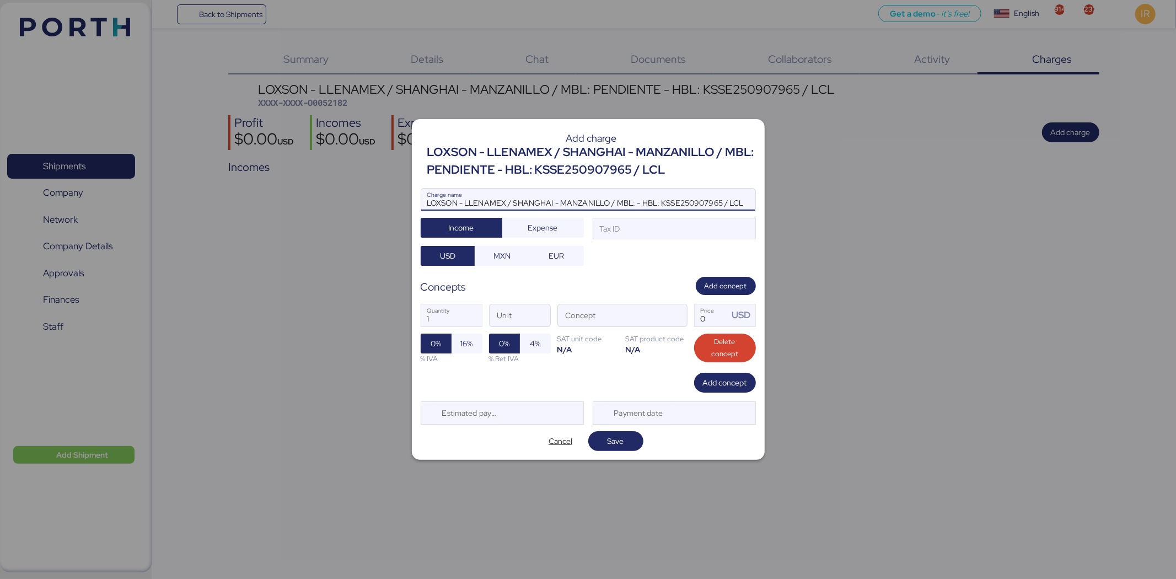
scroll to position [0, 0]
type input "LOXSON - LLENAMEX / SHANGHAI - MANZANILLO / HBL: KSSE250907965 / LCL"
click at [628, 228] on div "Tax ID" at bounding box center [674, 229] width 163 height 22
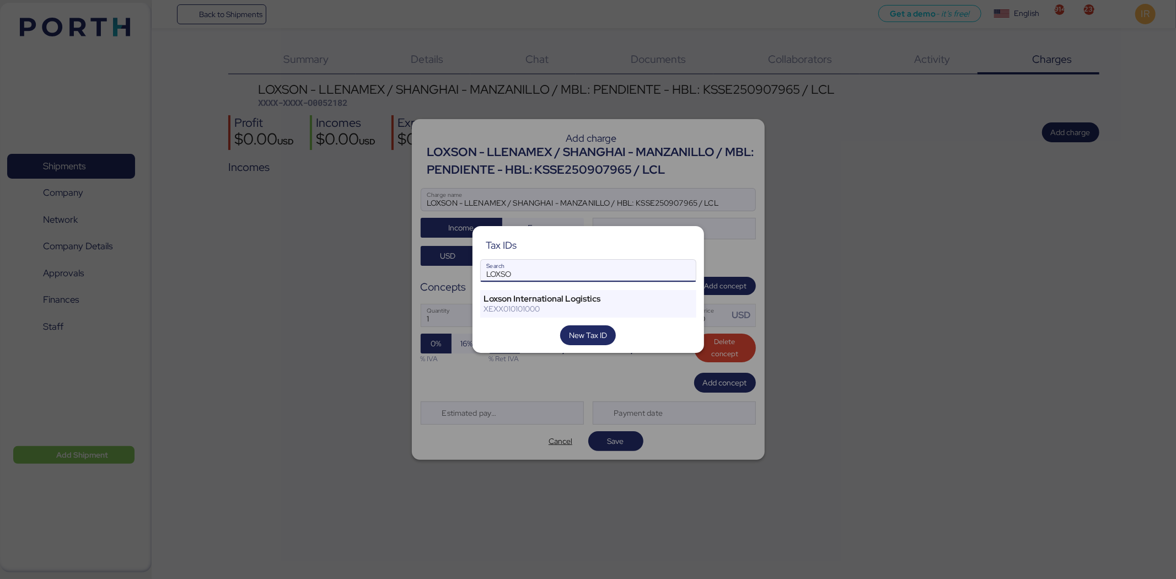
type input "LOXSO"
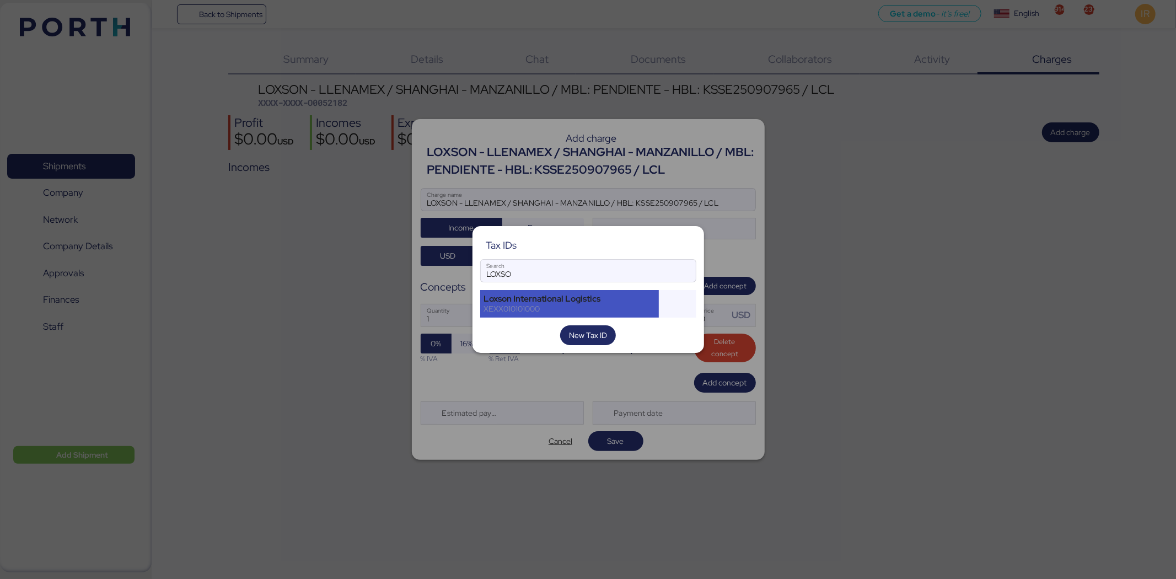
click at [579, 300] on div "Loxson International Logistics" at bounding box center [570, 299] width 172 height 10
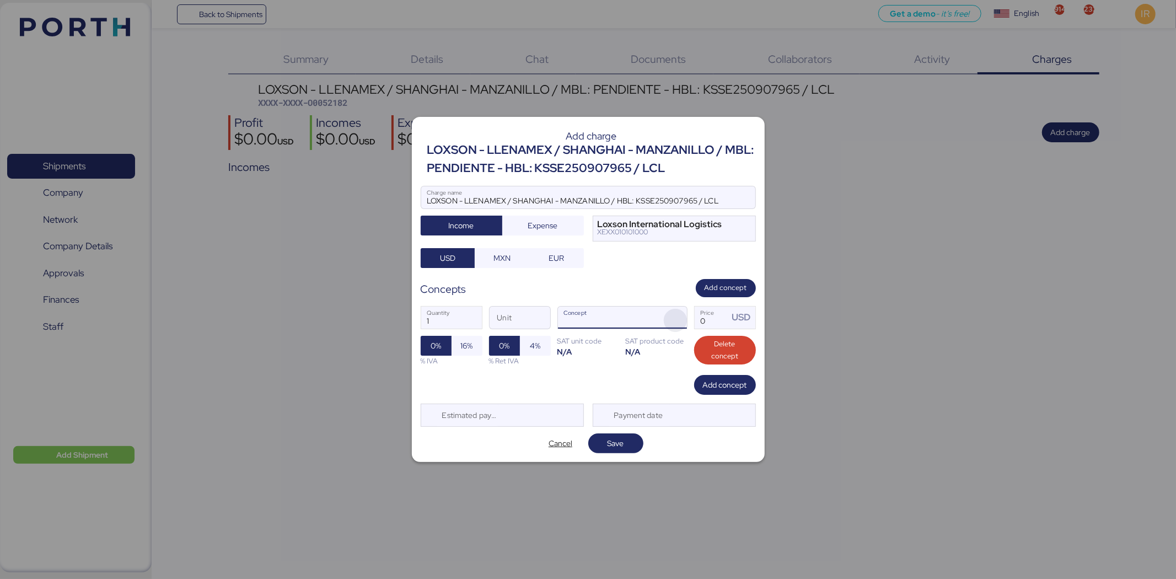
click at [676, 326] on span "button" at bounding box center [675, 320] width 23 height 23
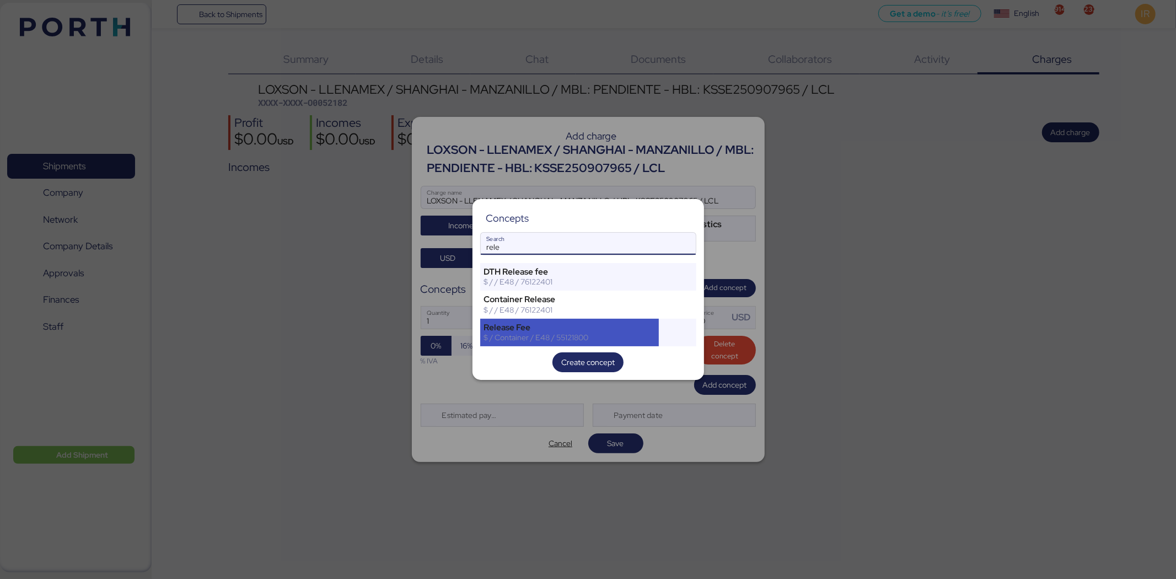
type input "rele"
click at [549, 335] on div "$ / Container / E48 / 55121800" at bounding box center [570, 338] width 172 height 10
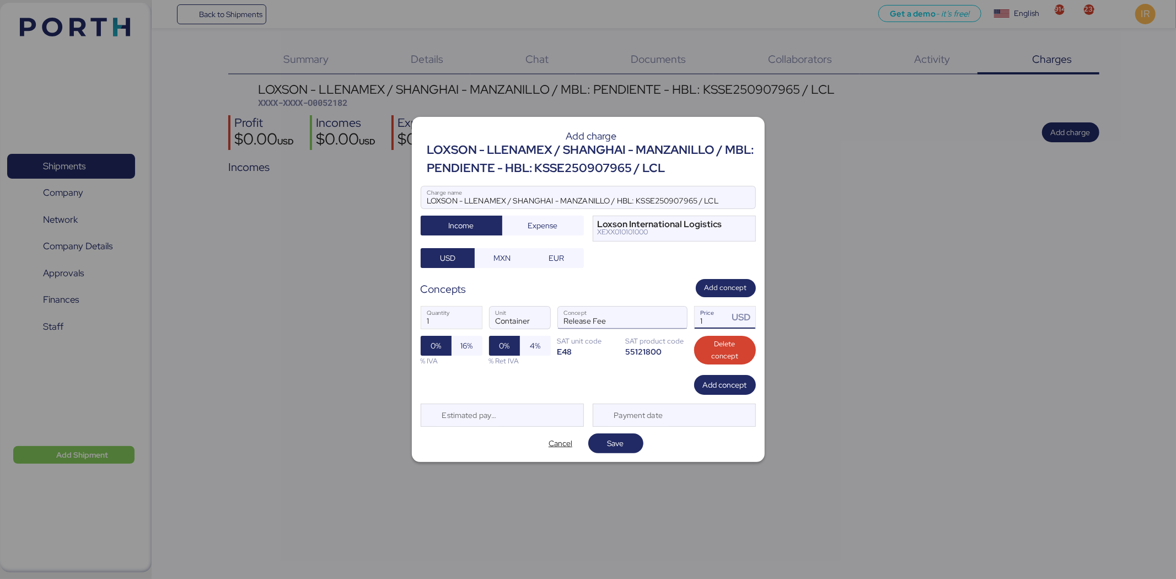
drag, startPoint x: 713, startPoint y: 327, endPoint x: 649, endPoint y: 326, distance: 63.4
click at [649, 326] on div "1 Quantity Container Unit Release Fee Concept 1 Price USD 0% 16% % IVA 0% 4% % …" at bounding box center [588, 336] width 335 height 78
type input "50"
click at [736, 379] on span "Add concept" at bounding box center [725, 384] width 44 height 13
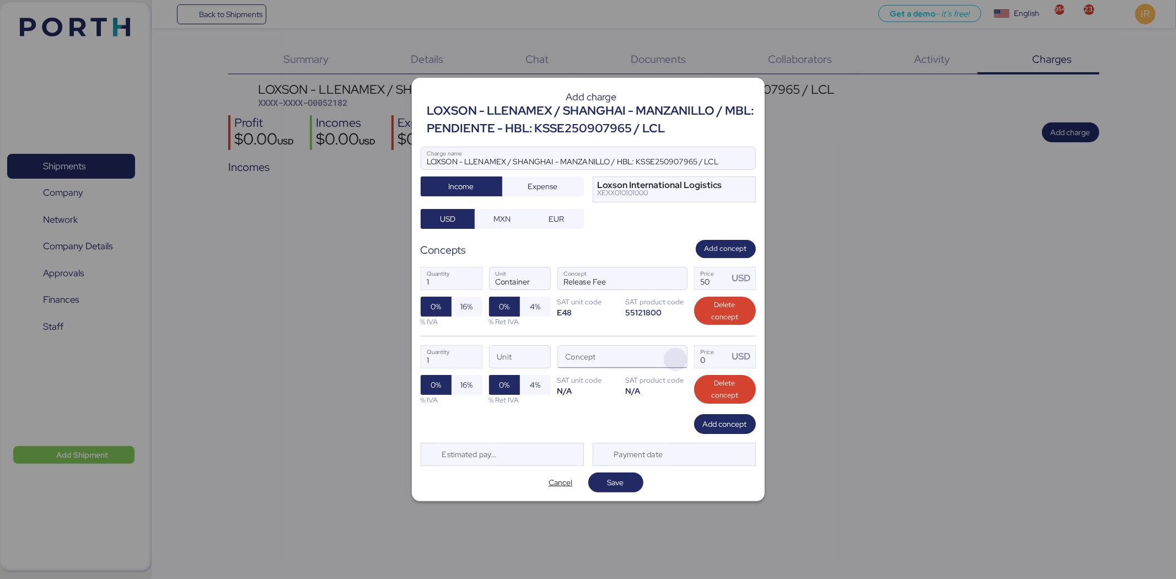
click at [673, 360] on span "button" at bounding box center [675, 359] width 23 height 23
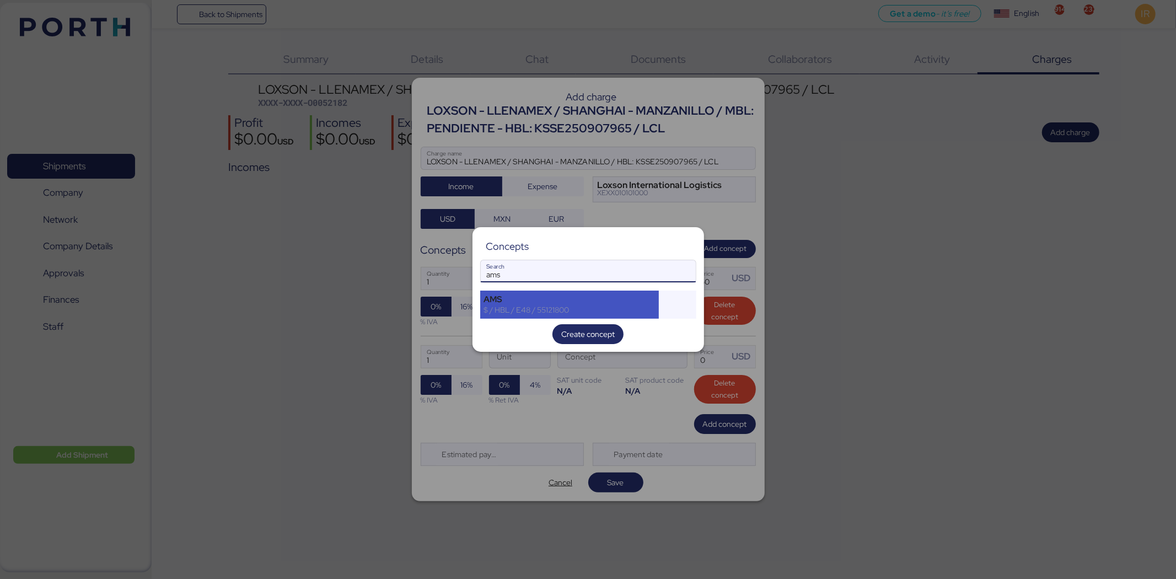
type input "ams"
click at [544, 307] on div "$ / HBL / E48 / 55121800" at bounding box center [570, 310] width 172 height 10
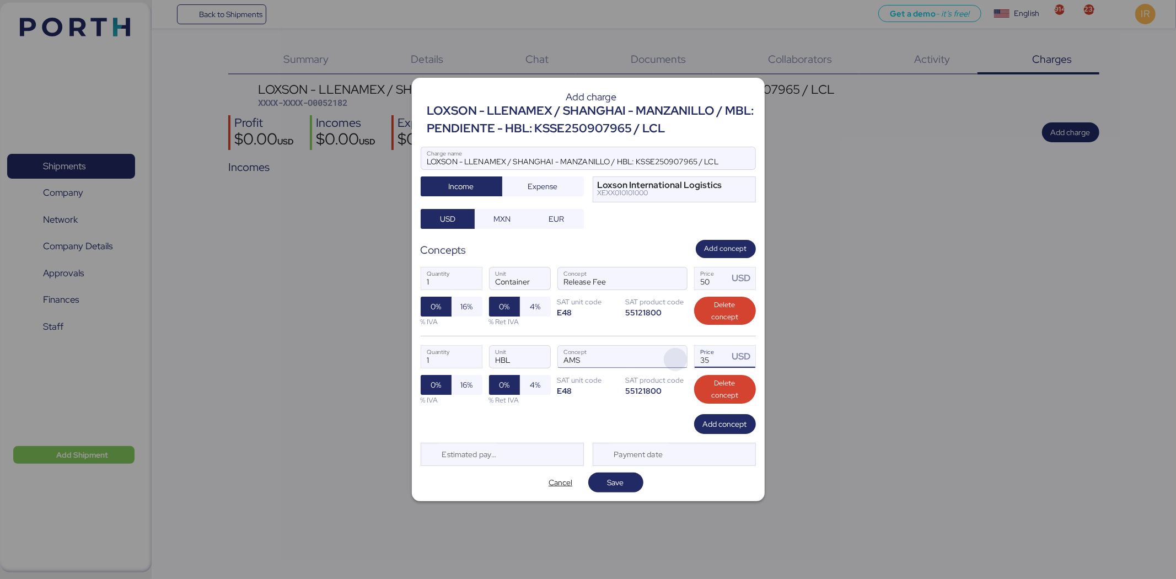
drag, startPoint x: 715, startPoint y: 360, endPoint x: 678, endPoint y: 361, distance: 36.4
click at [678, 361] on div "1 Quantity HBL Unit AMS Concept 35 Price USD 0% 16% % IVA 0% 4% % Ret IVA SAT u…" at bounding box center [588, 375] width 335 height 78
type input "40"
click at [726, 425] on span "Add concept" at bounding box center [725, 423] width 44 height 13
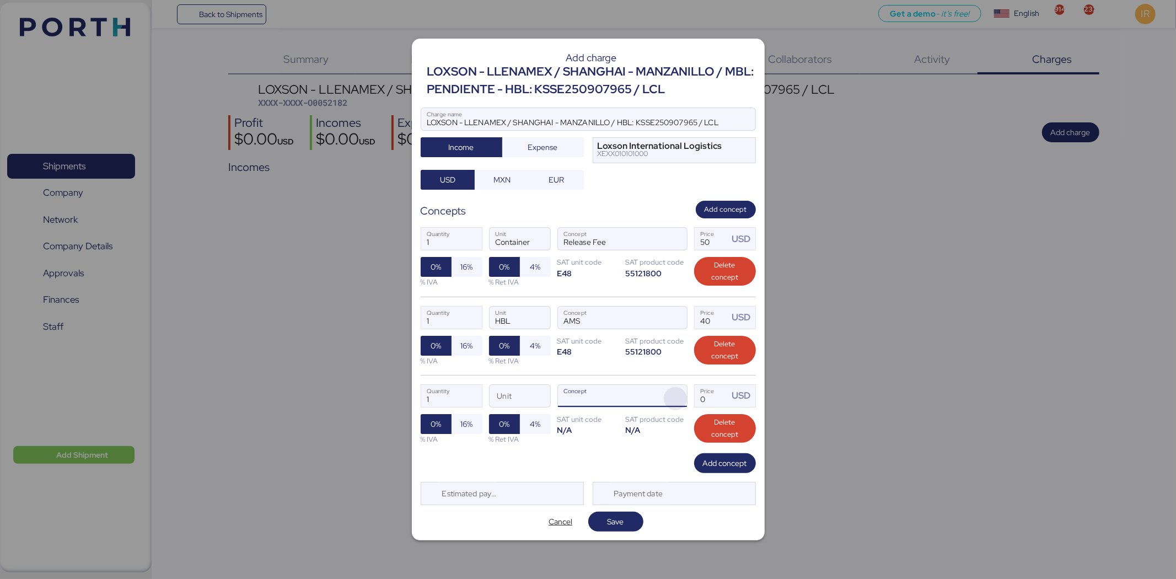
click at [668, 393] on span "button" at bounding box center [675, 398] width 23 height 23
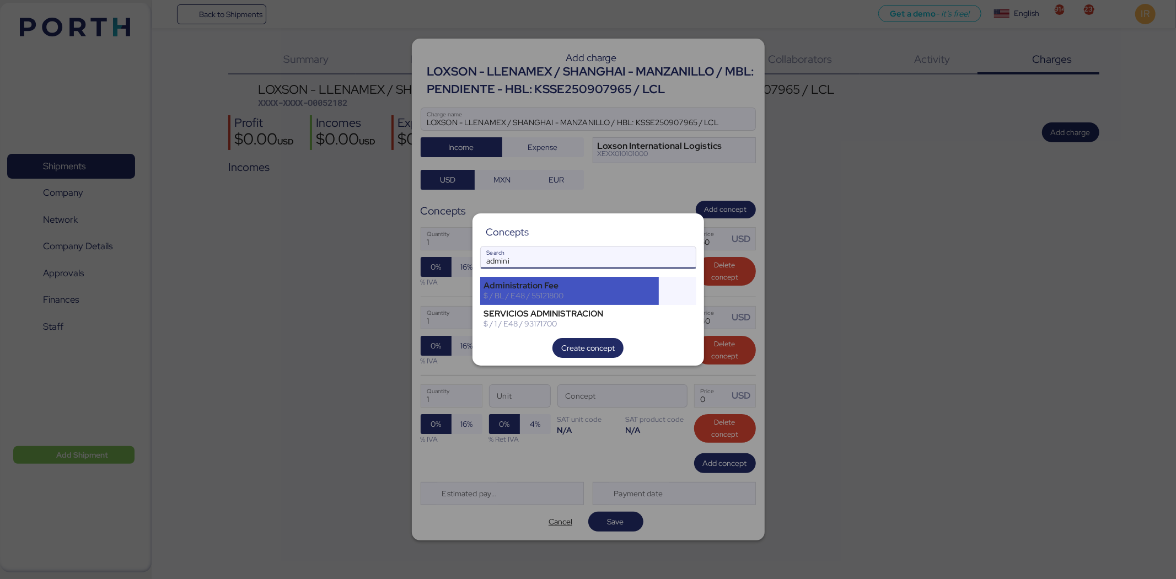
type input "admini"
click at [581, 283] on div "Administration Fee" at bounding box center [570, 286] width 172 height 10
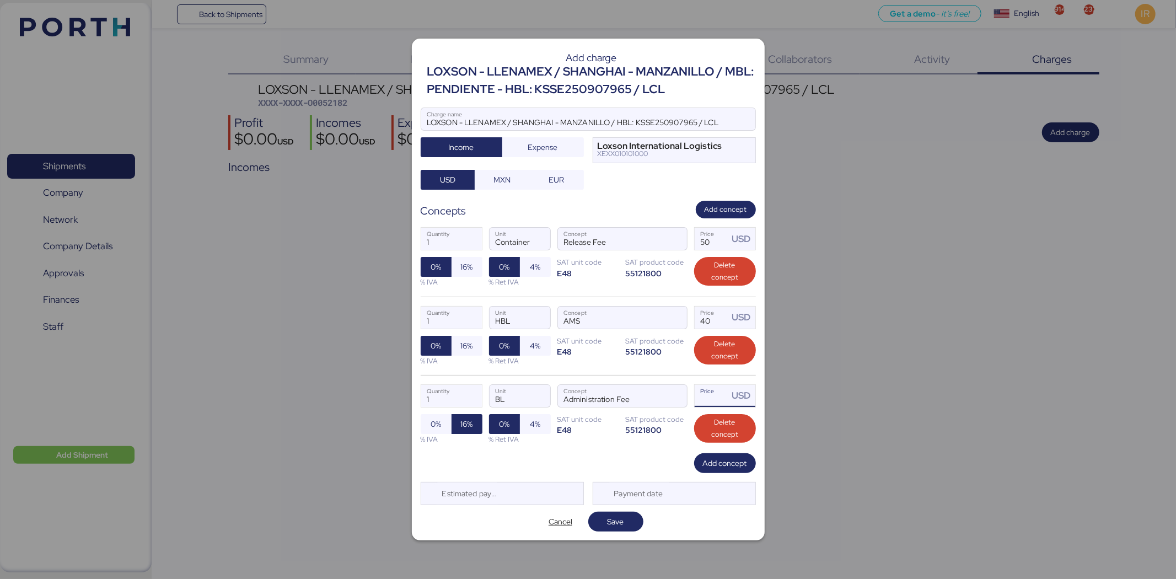
click at [708, 400] on input "Price USD" at bounding box center [712, 396] width 34 height 22
type input "30"
click at [720, 464] on span "Add concept" at bounding box center [725, 463] width 44 height 13
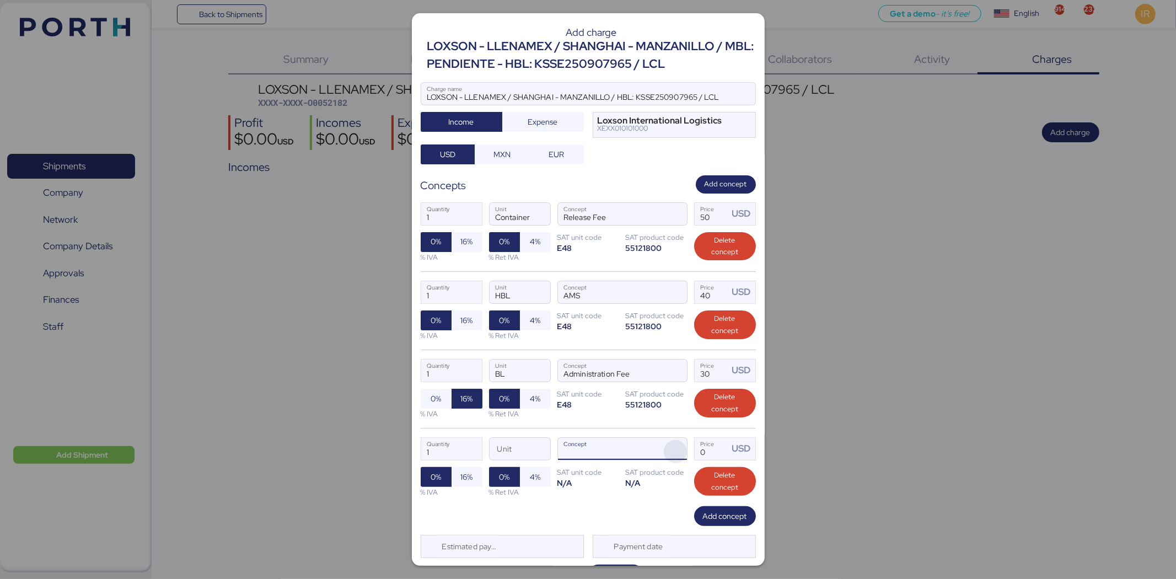
click at [664, 444] on span "button" at bounding box center [675, 451] width 23 height 23
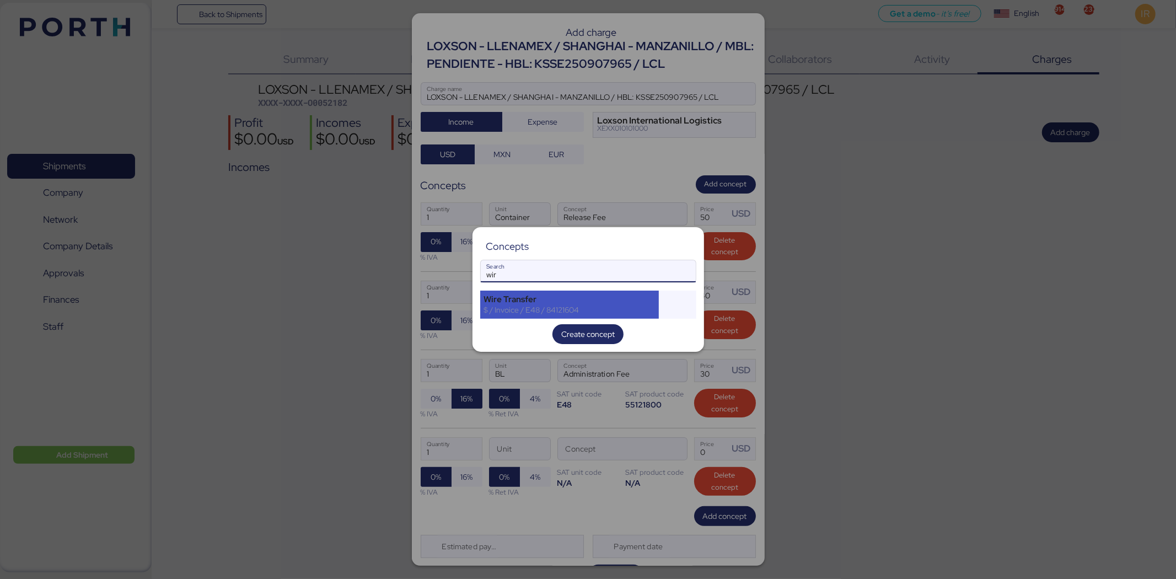
type input "wir"
click at [566, 307] on div "$ / Invoice / E48 / 84121604" at bounding box center [570, 310] width 172 height 10
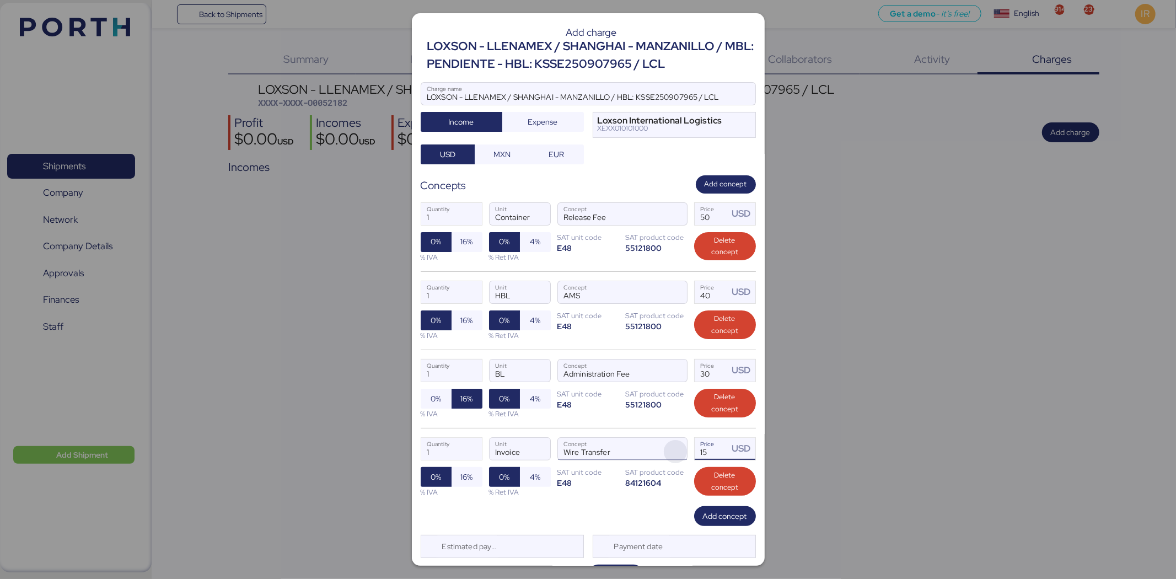
drag, startPoint x: 705, startPoint y: 459, endPoint x: 674, endPoint y: 460, distance: 30.4
click at [674, 460] on div "1 Quantity Invoice Unit Wire Transfer Concept 15 Price USD 0% 16% % IVA 0% 4% %…" at bounding box center [588, 467] width 335 height 78
type input "20"
click at [702, 507] on span "Add concept" at bounding box center [725, 516] width 62 height 20
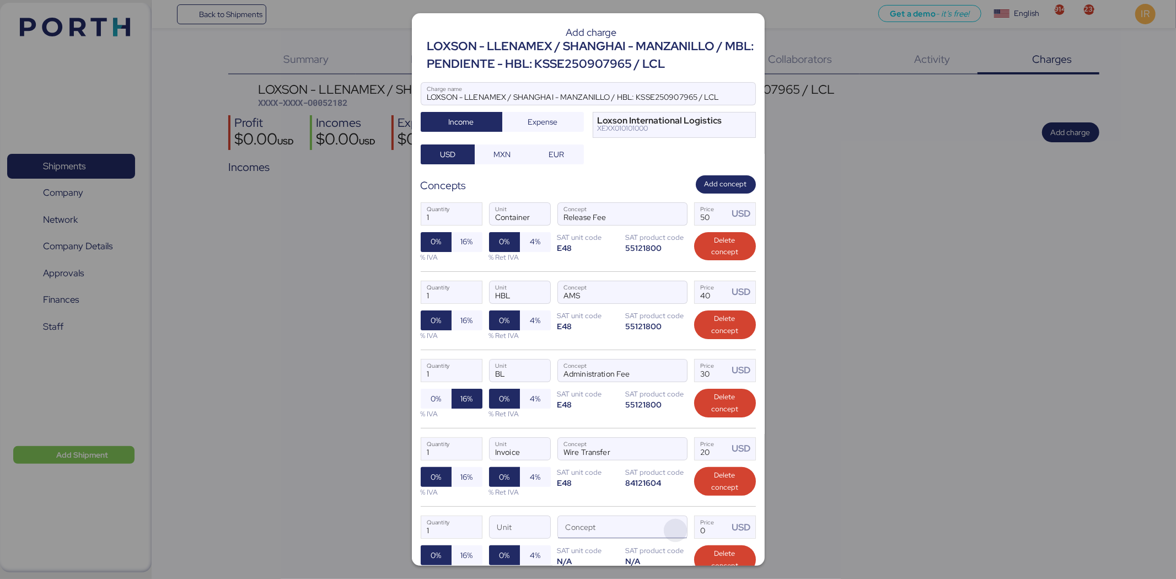
click at [671, 521] on span "button" at bounding box center [675, 530] width 23 height 23
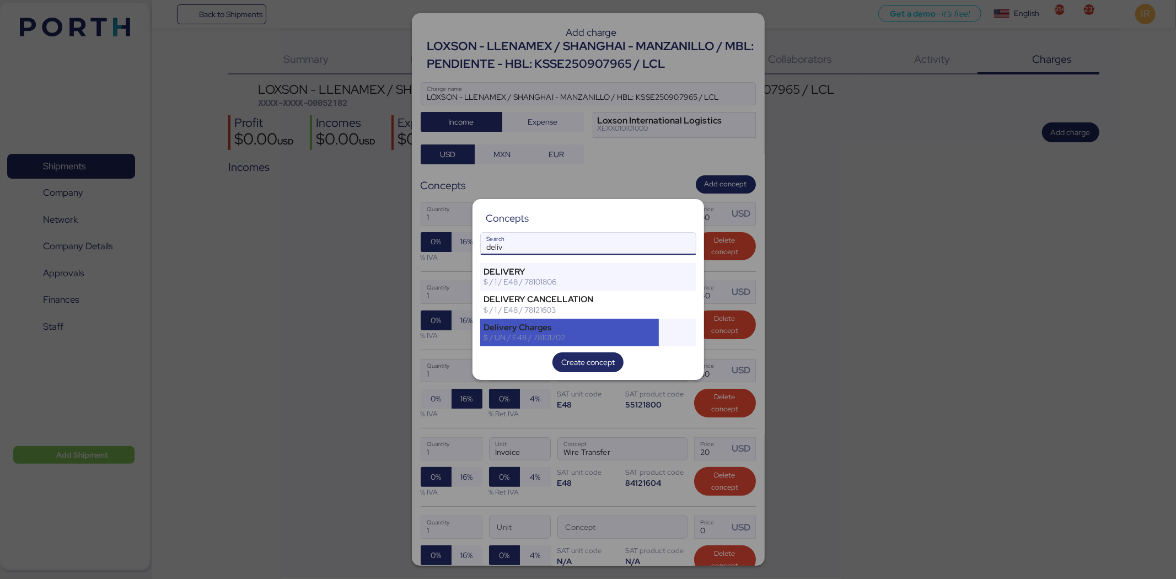
type input "deliv"
click at [590, 340] on div "$ / UN / E48 / 78101702" at bounding box center [570, 338] width 172 height 10
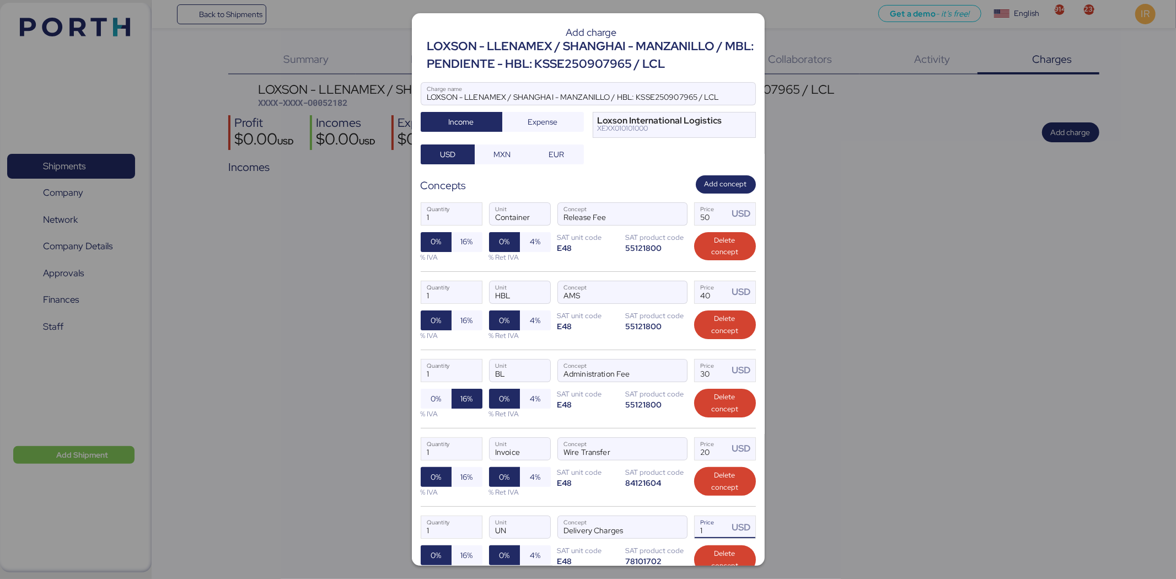
drag, startPoint x: 710, startPoint y: 525, endPoint x: 664, endPoint y: 512, distance: 48.2
click at [664, 512] on div "1 Quantity UN Unit Delivery Charges Concept 1 Price USD 0% 16% % IVA 0% 4% % Re…" at bounding box center [588, 545] width 335 height 78
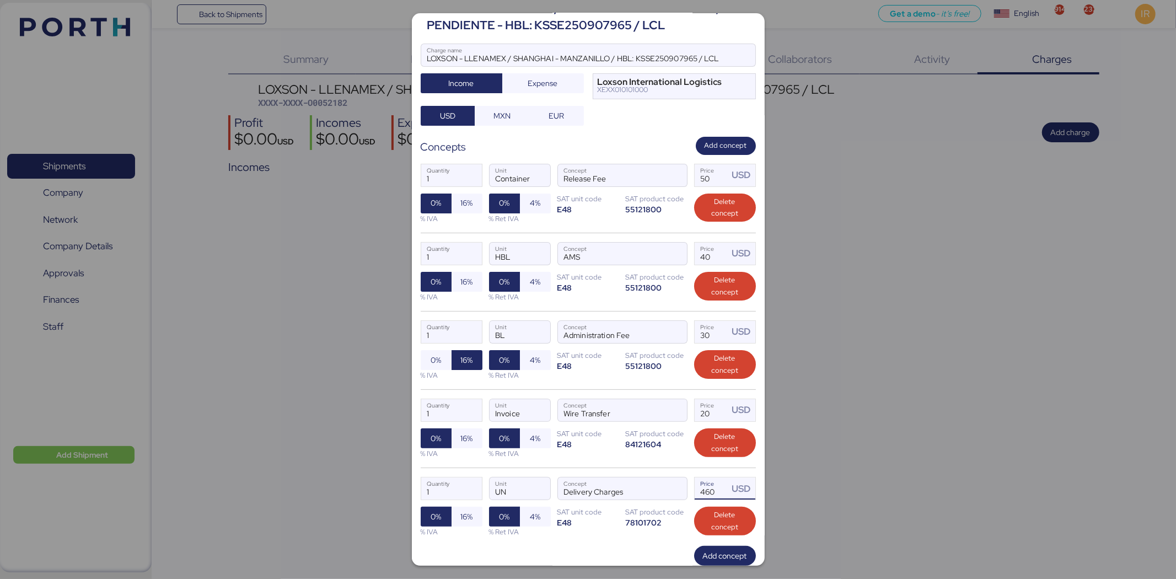
scroll to position [107, 0]
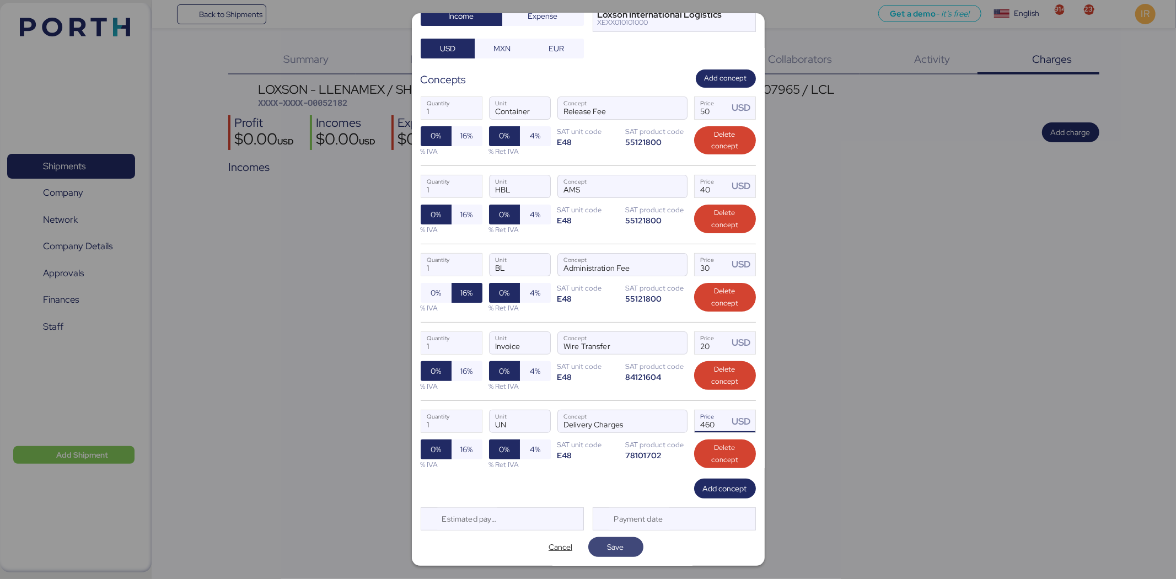
type input "460"
click at [610, 549] on span "Save" at bounding box center [616, 546] width 17 height 13
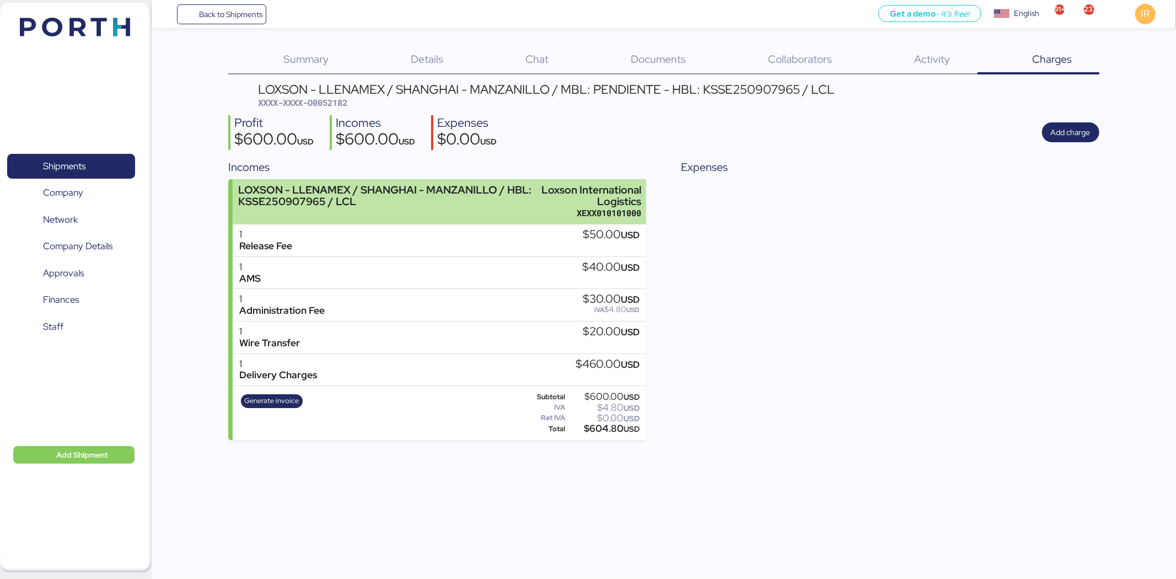
click at [470, 197] on div "LOXSON - LLENAMEX / SHANGHAI - MANZANILLO / HBL: KSSE250907965 / LCL" at bounding box center [385, 195] width 294 height 23
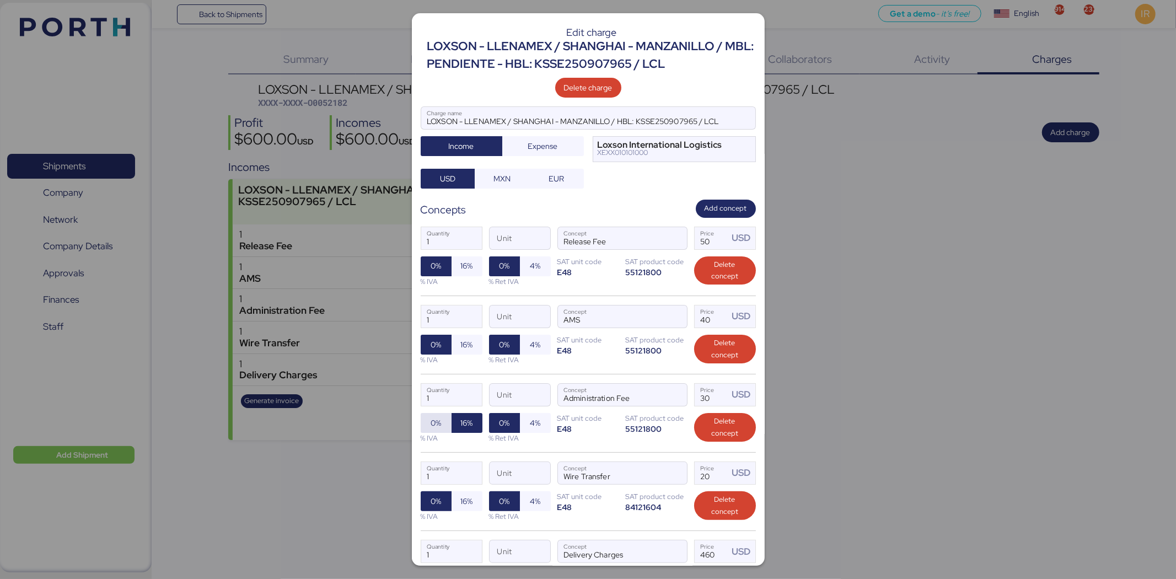
click at [436, 427] on span "0%" at bounding box center [436, 422] width 10 height 13
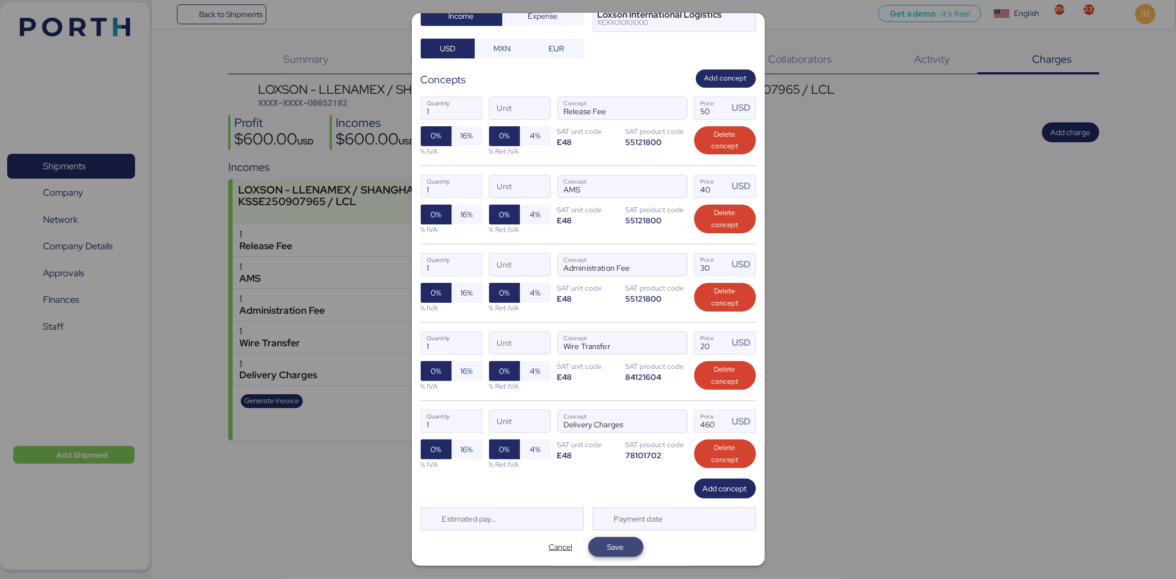
click at [598, 538] on span "Save" at bounding box center [615, 547] width 55 height 20
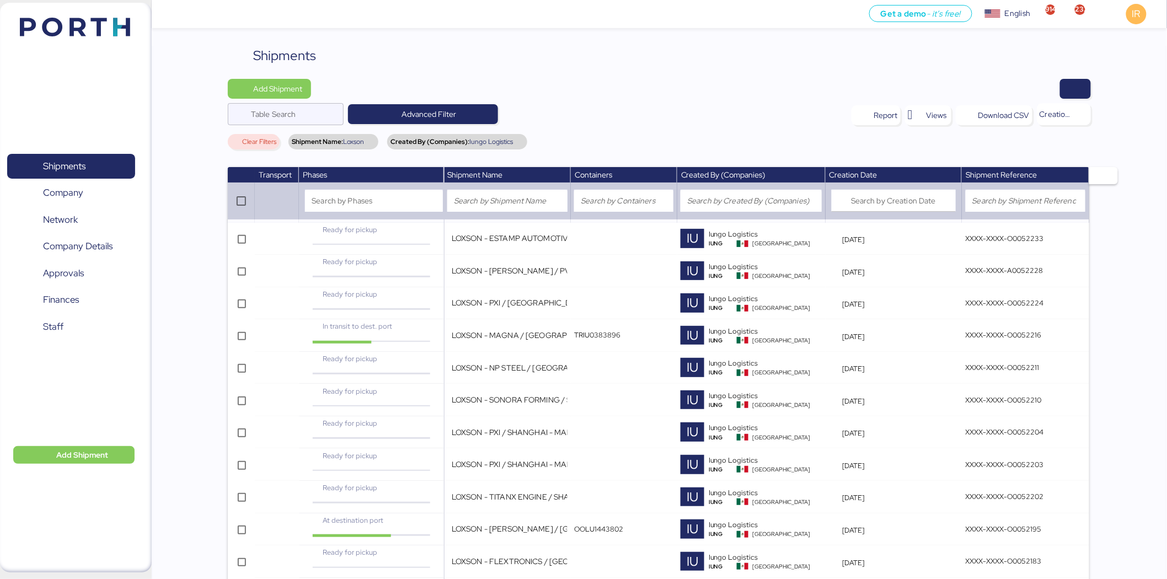
click at [608, 98] on div at bounding box center [705, 89] width 772 height 20
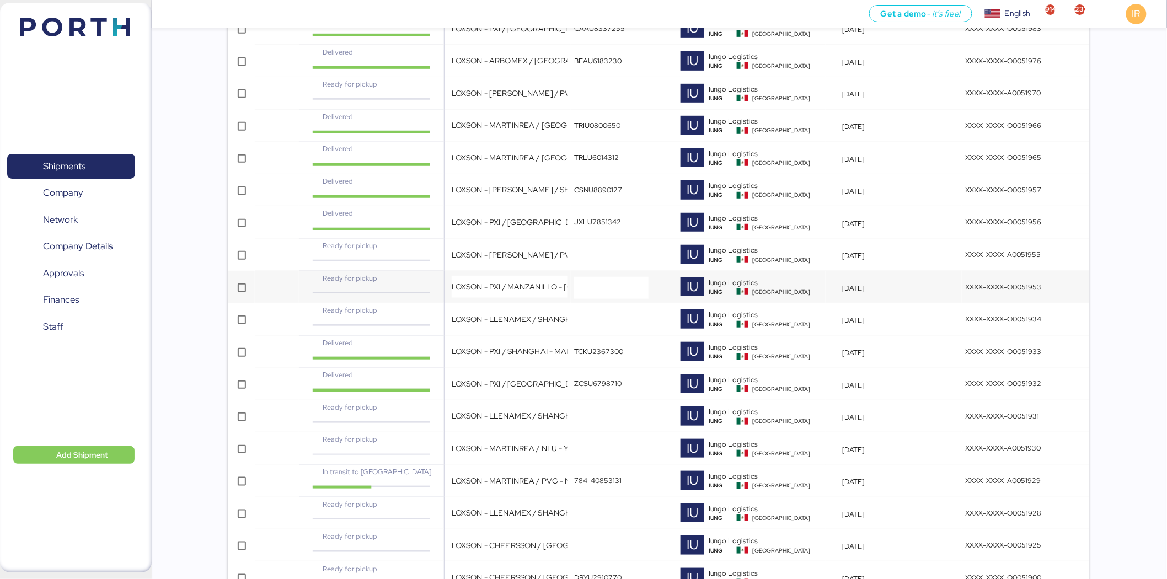
click at [442, 288] on td "Ready for pickup" at bounding box center [371, 287] width 145 height 33
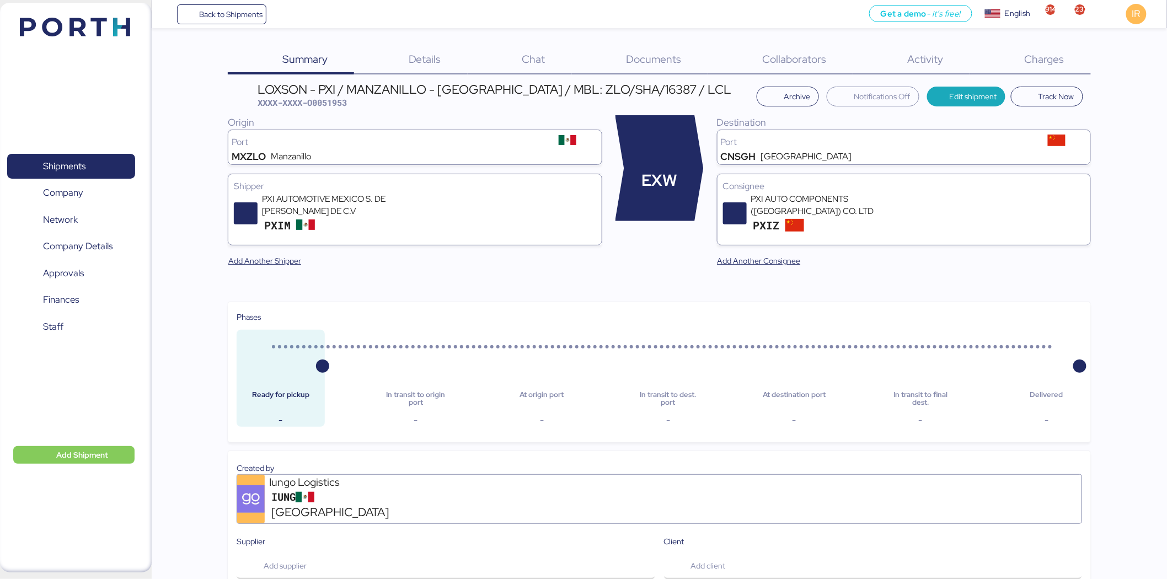
click at [1044, 50] on div "Charges 0" at bounding box center [1030, 60] width 121 height 29
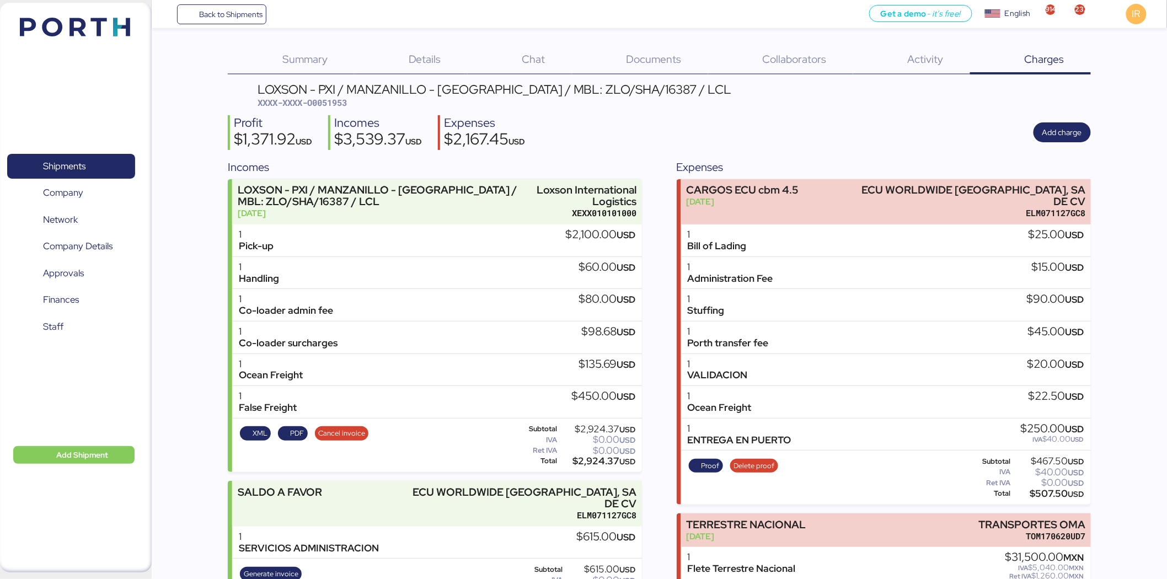
scroll to position [56, 0]
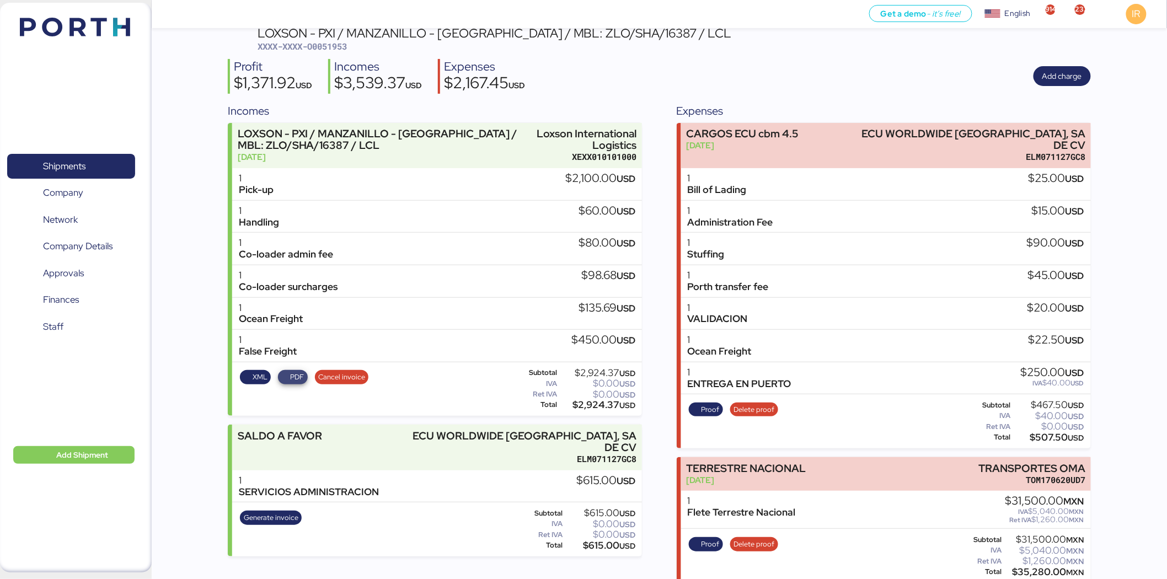
click at [285, 377] on span "PDF" at bounding box center [292, 377] width 23 height 12
click at [105, 168] on span "Shipments" at bounding box center [71, 166] width 119 height 16
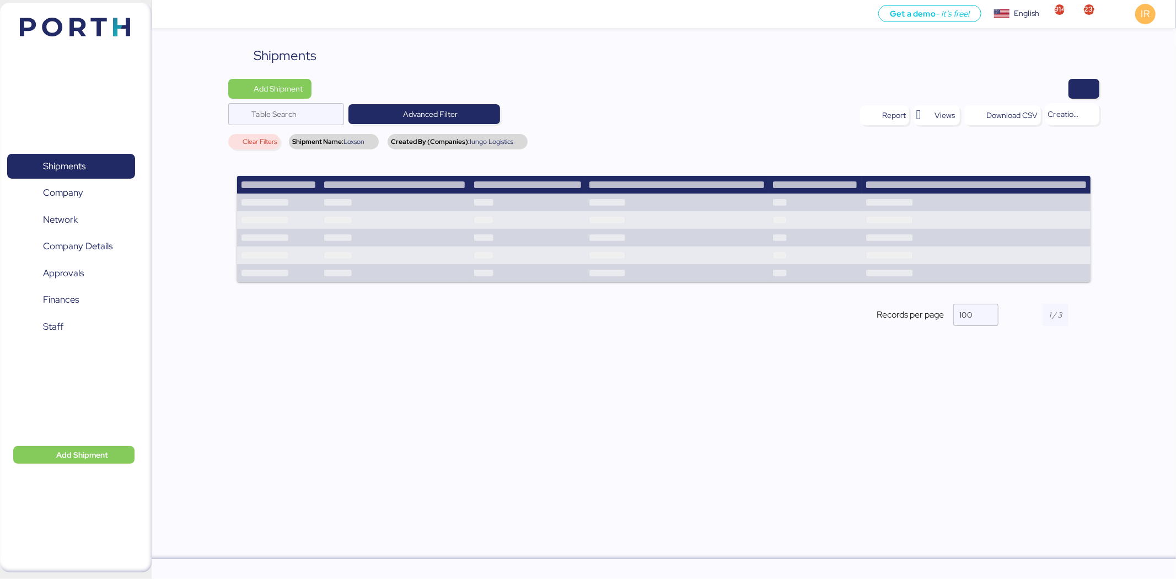
click at [663, 91] on div at bounding box center [709, 89] width 780 height 20
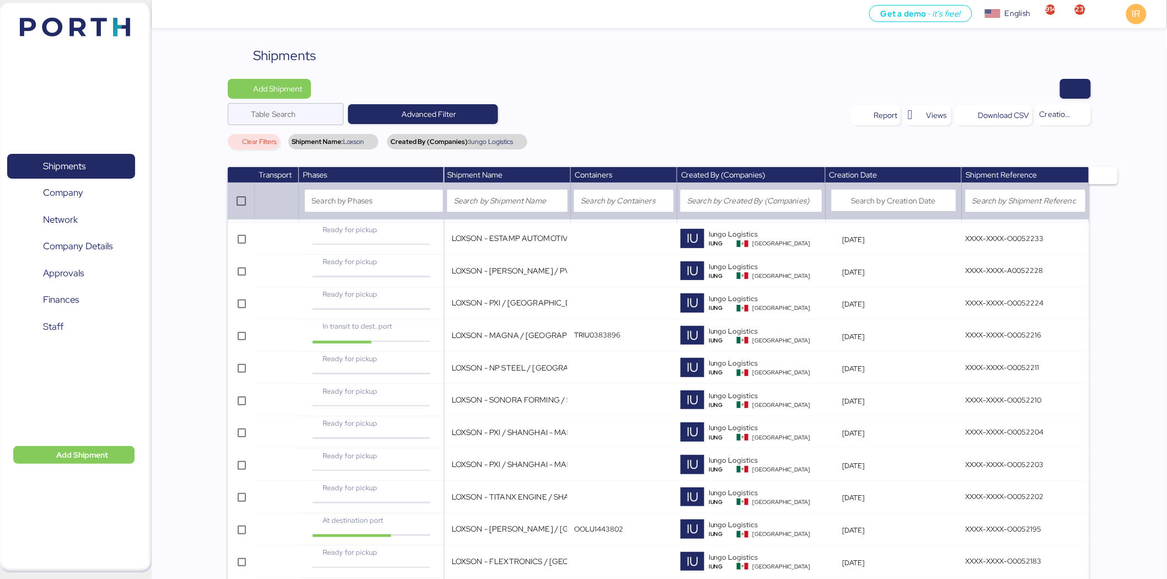
scroll to position [498, 0]
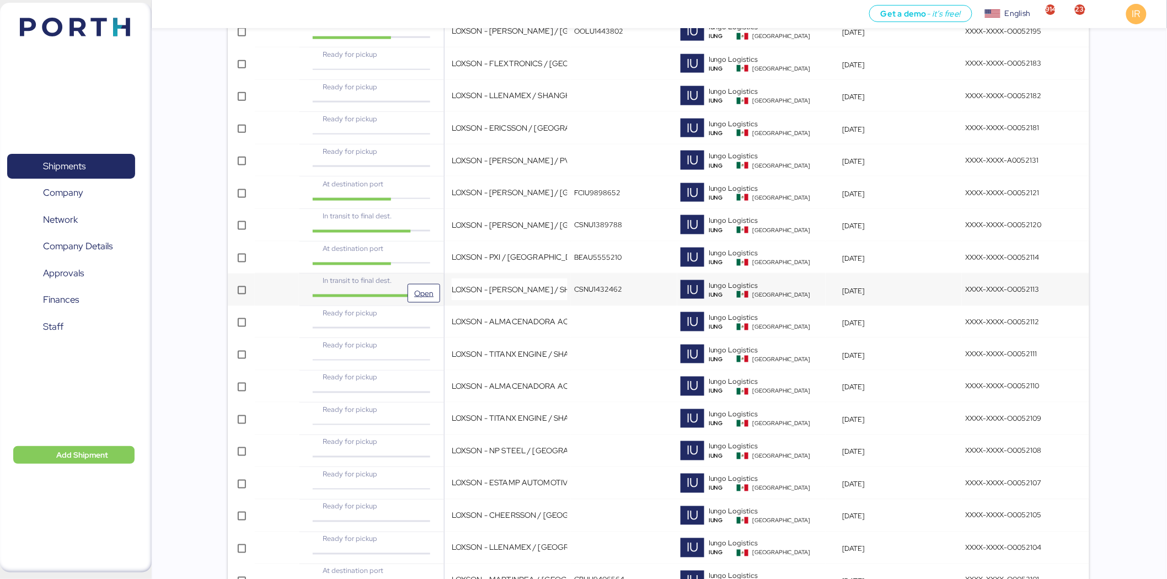
click at [433, 283] on div "In transit to final dest." at bounding box center [371, 284] width 138 height 19
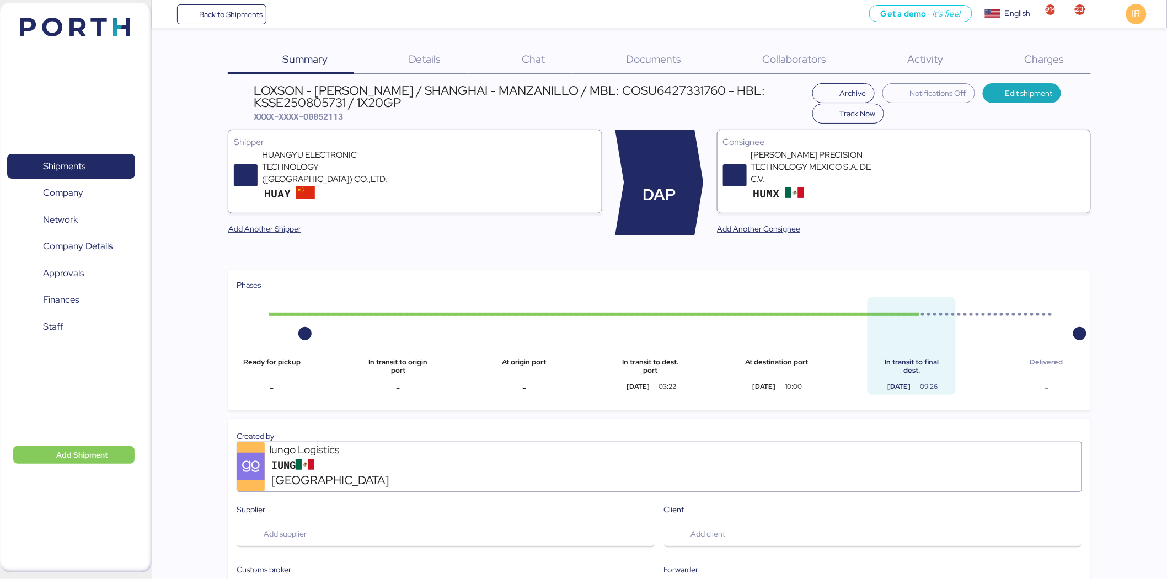
click at [1033, 61] on span "Charges" at bounding box center [1045, 59] width 40 height 14
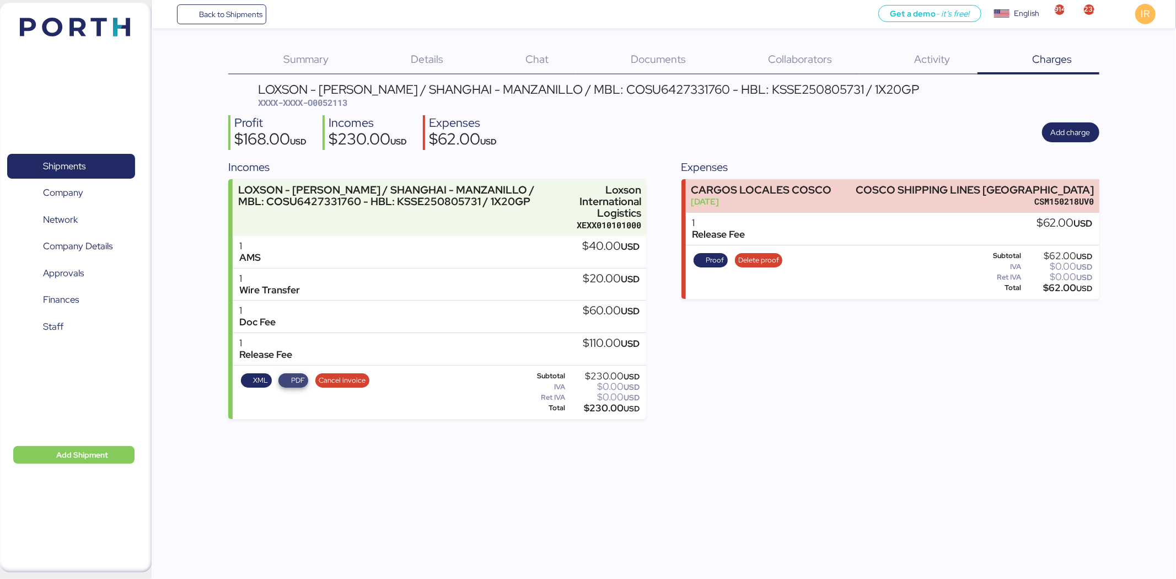
click at [291, 382] on span "PDF" at bounding box center [298, 380] width 14 height 12
click at [122, 166] on span "Shipments" at bounding box center [71, 166] width 119 height 16
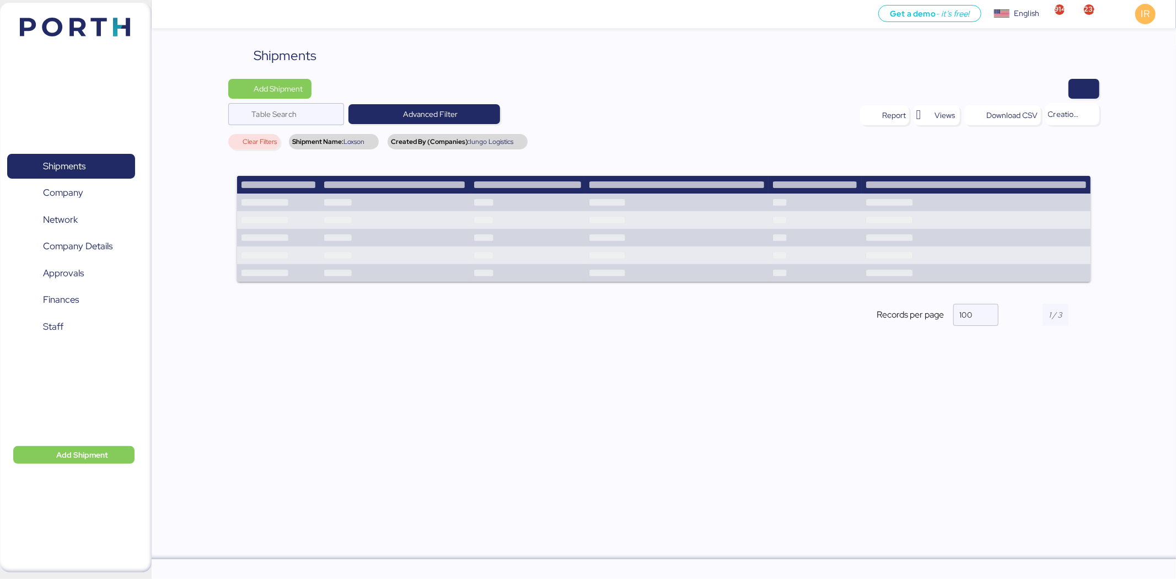
click at [605, 51] on div "Shipments" at bounding box center [663, 56] width 871 height 20
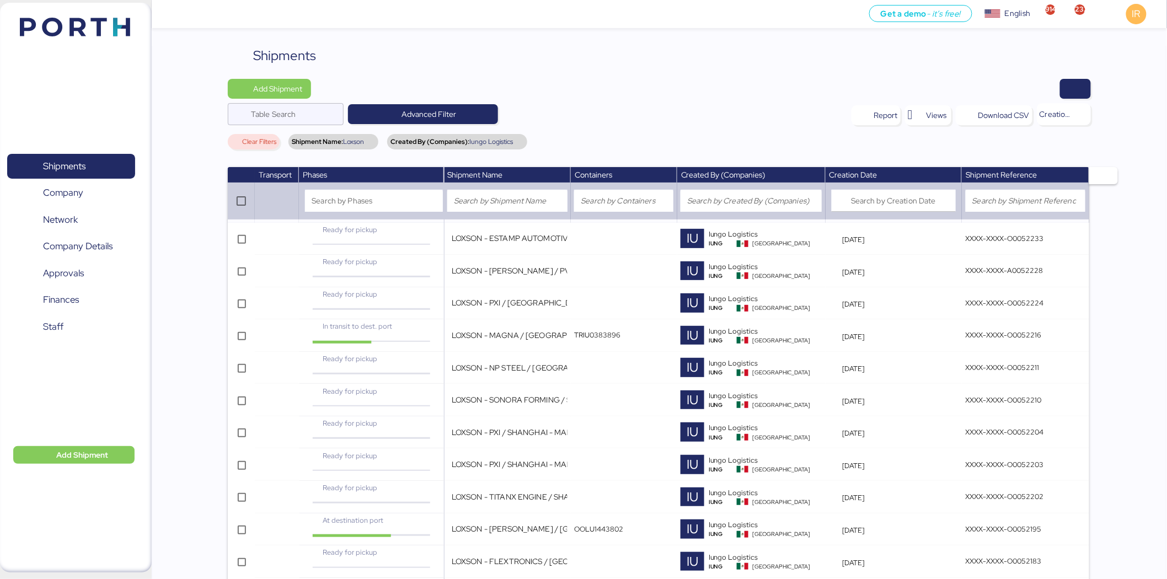
scroll to position [757, 0]
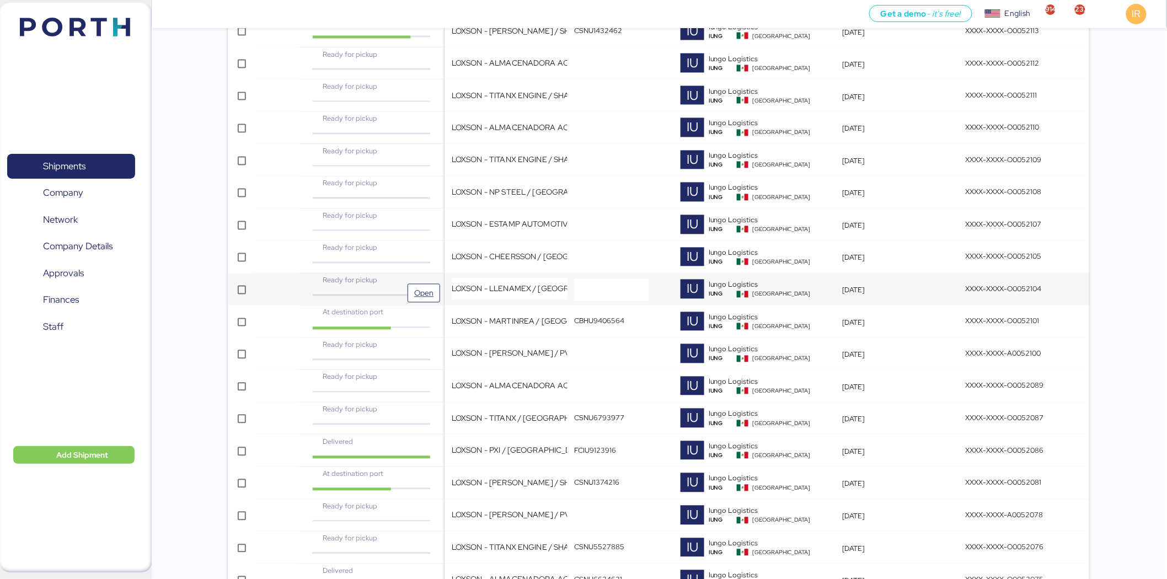
click at [390, 280] on div "Ready for pickup" at bounding box center [371, 280] width 120 height 10
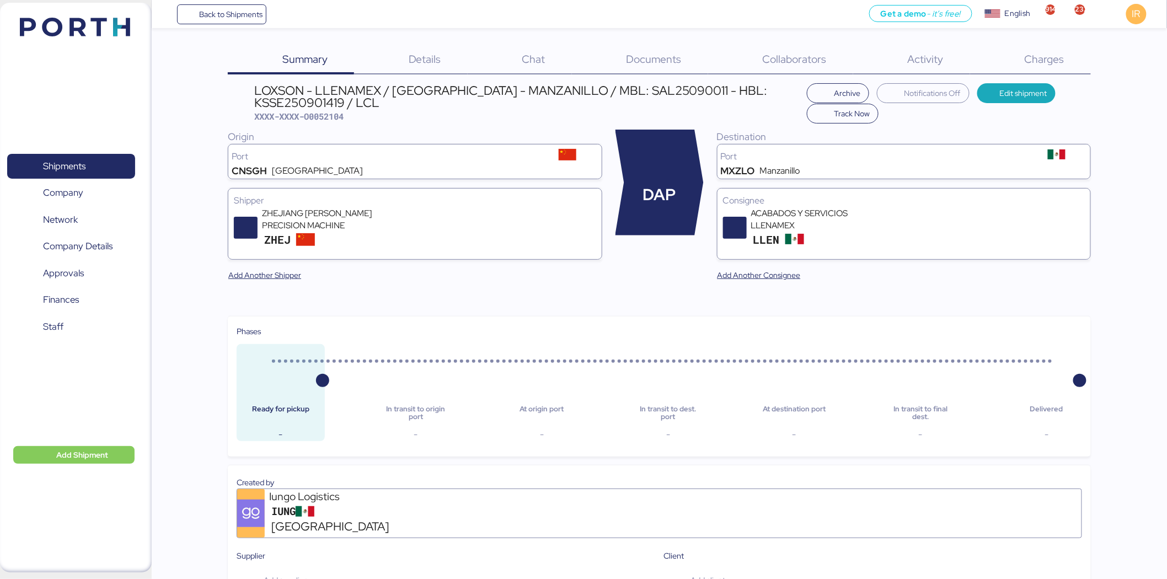
click at [1019, 55] on div "Charges 0" at bounding box center [1030, 60] width 121 height 29
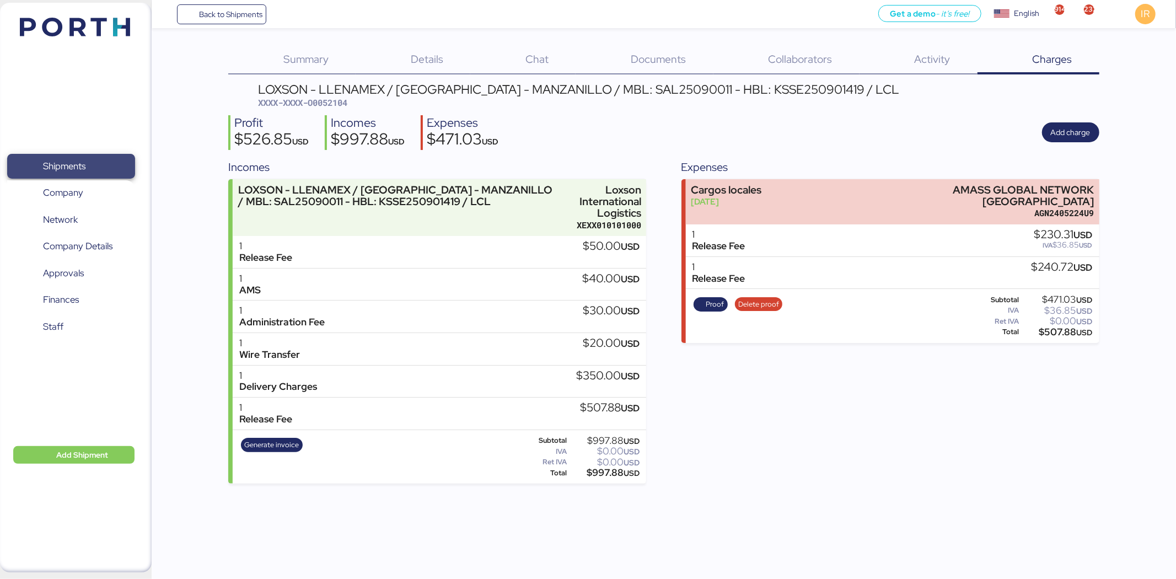
click at [110, 163] on span "Shipments" at bounding box center [71, 166] width 119 height 16
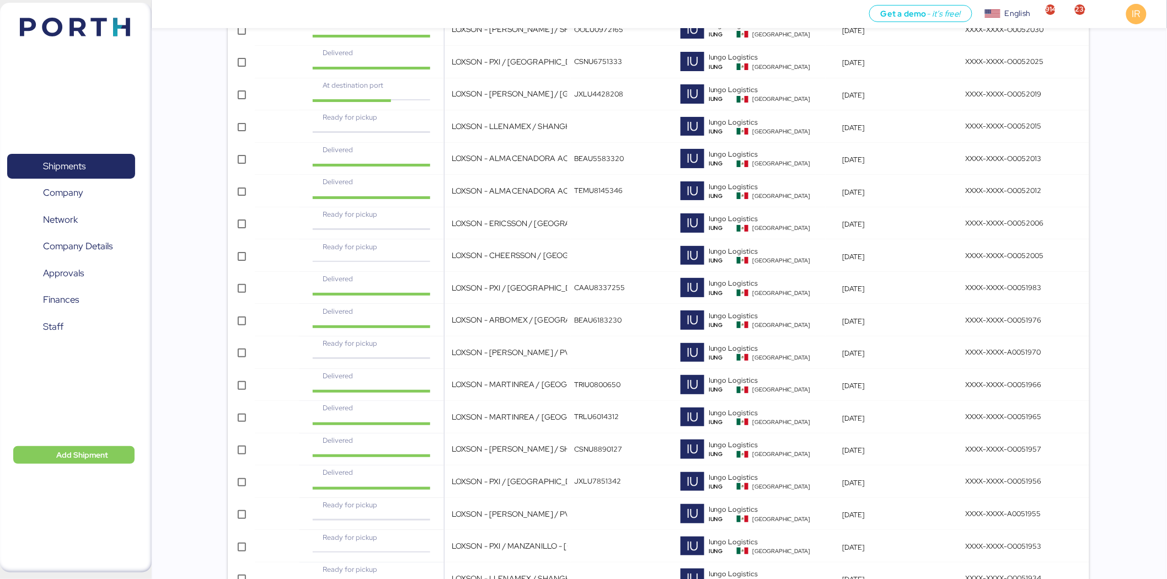
scroll to position [2278, 0]
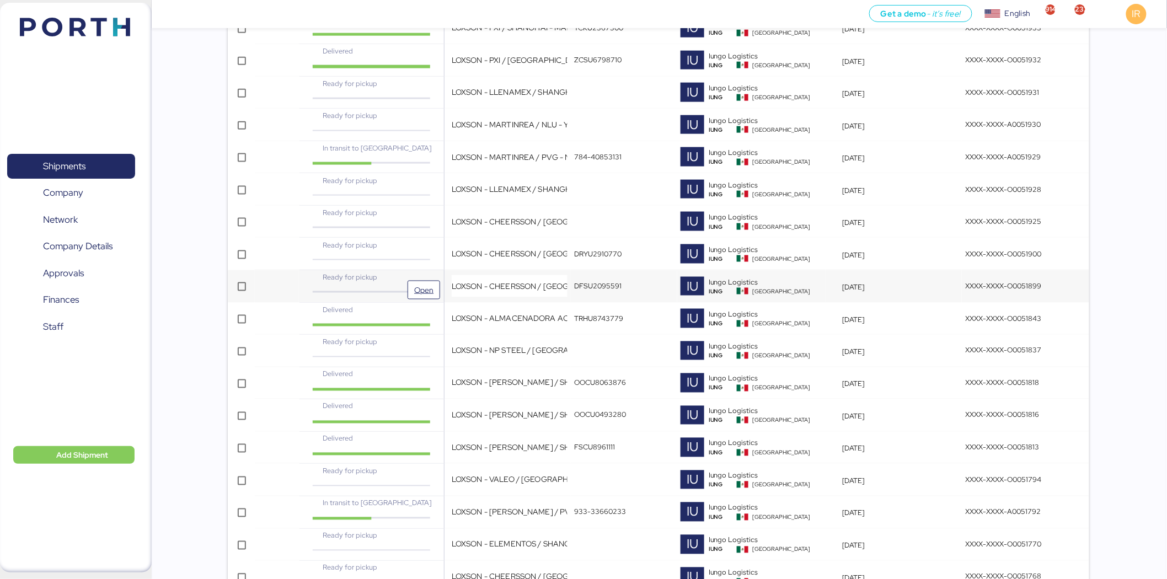
click at [372, 282] on span "Ready for pickup" at bounding box center [350, 276] width 55 height 9
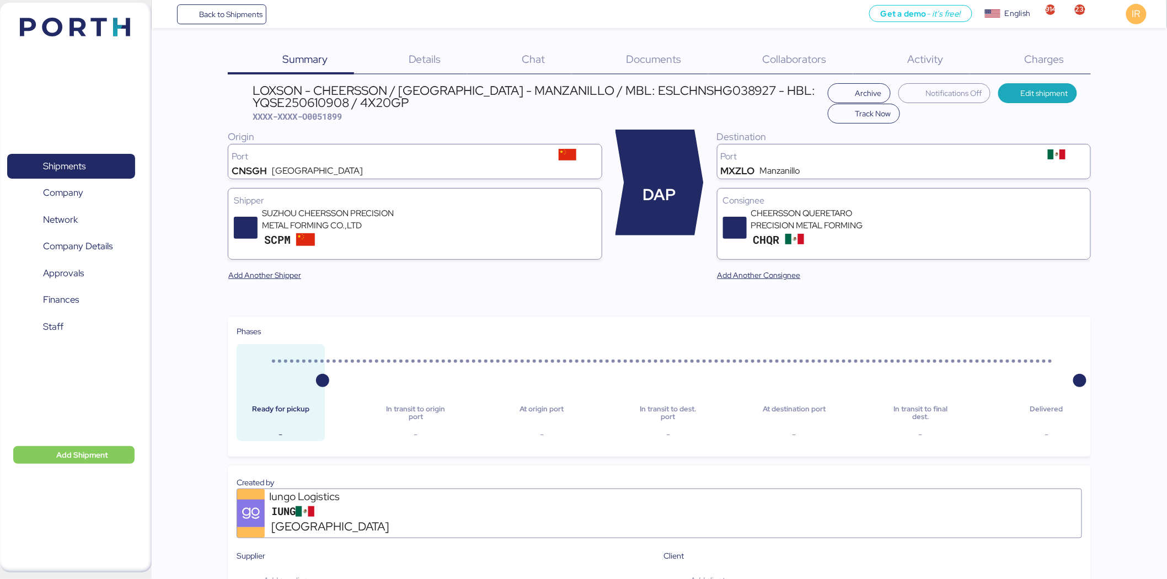
click at [774, 69] on div "Charges 0" at bounding box center [1030, 60] width 121 height 29
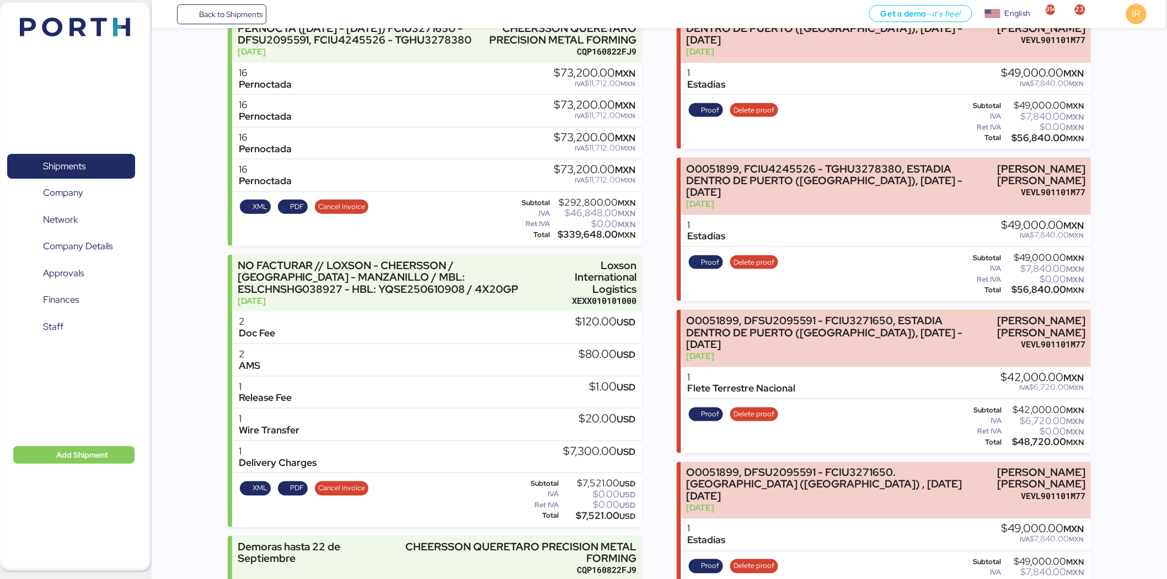
scroll to position [398, 0]
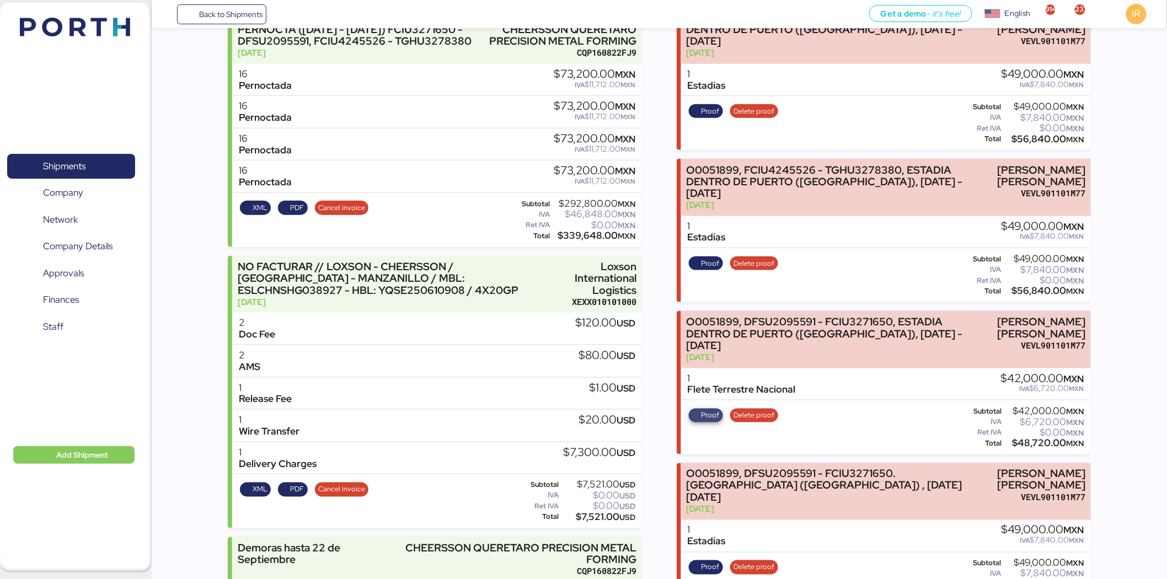
click at [709, 358] on span "Proof" at bounding box center [710, 415] width 18 height 12
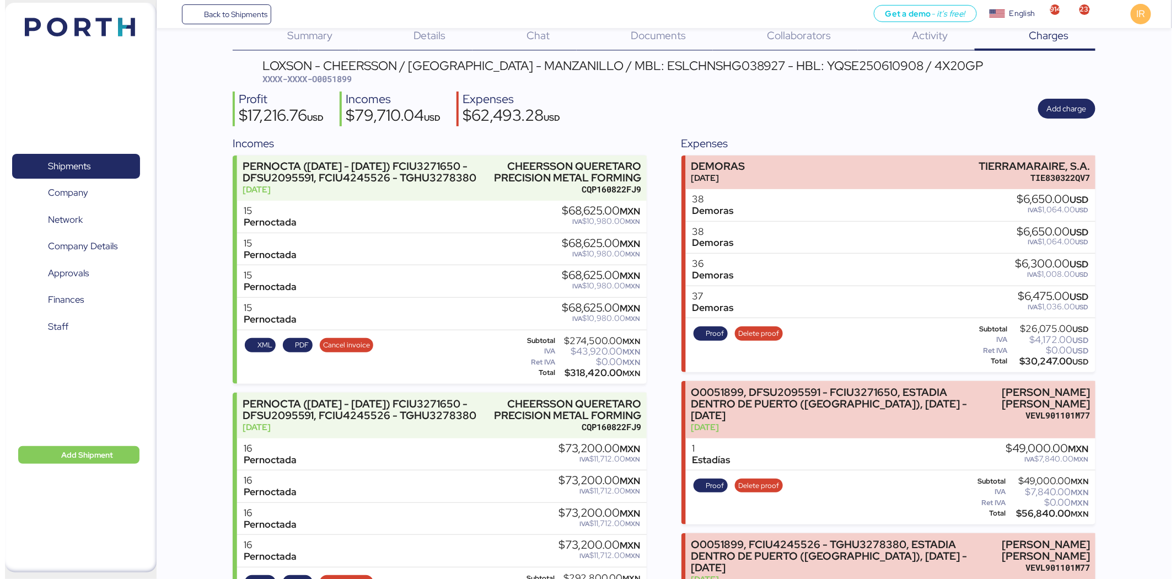
scroll to position [0, 0]
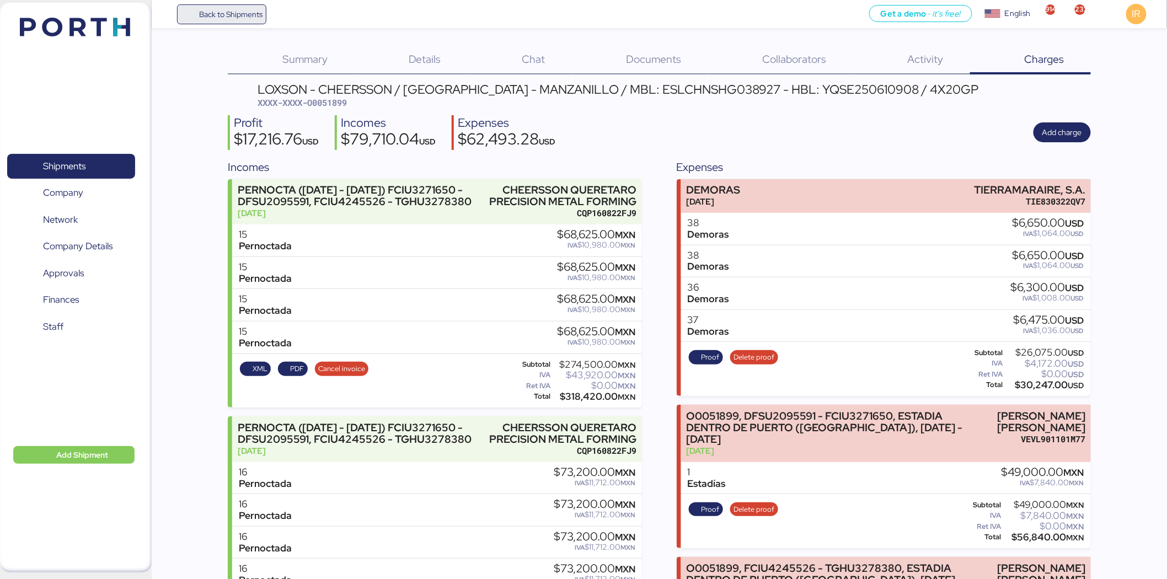
click at [232, 13] on span "Back to Shipments" at bounding box center [230, 14] width 63 height 13
